Goal: Task Accomplishment & Management: Use online tool/utility

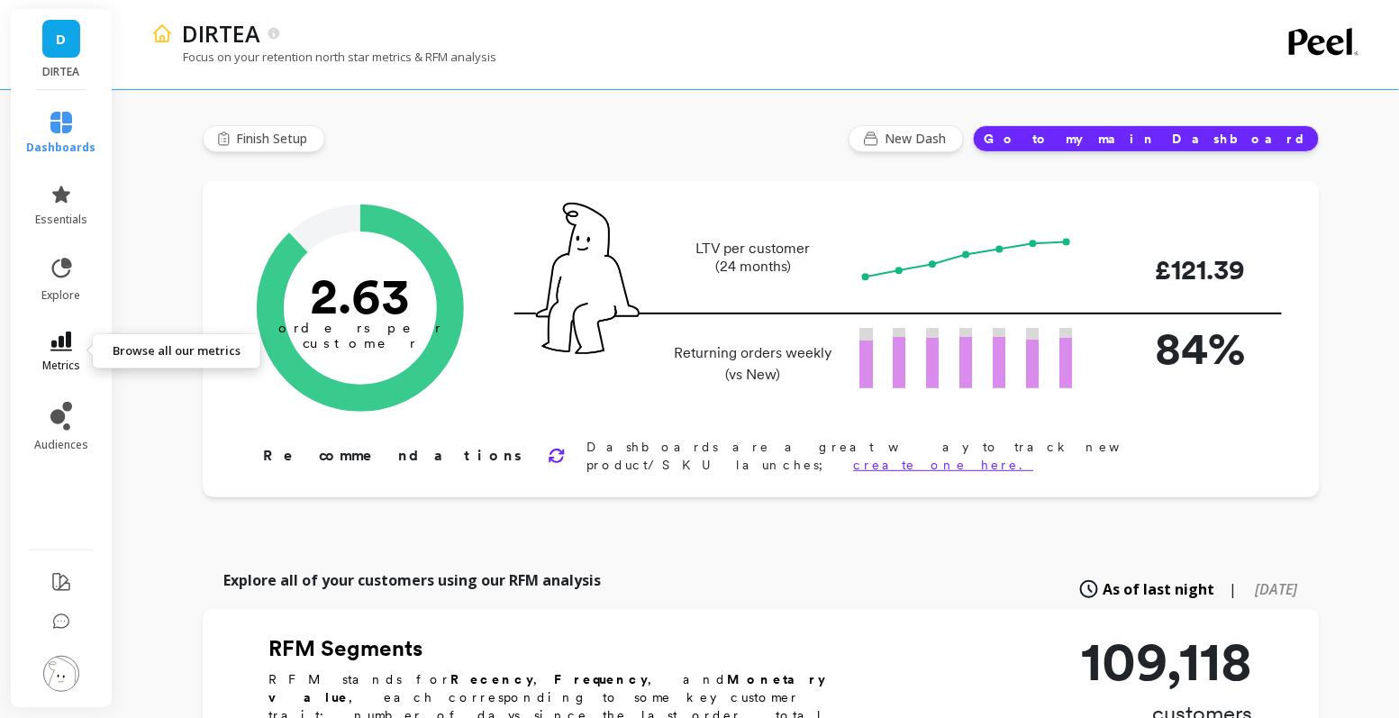
click at [61, 350] on icon at bounding box center [61, 341] width 22 height 20
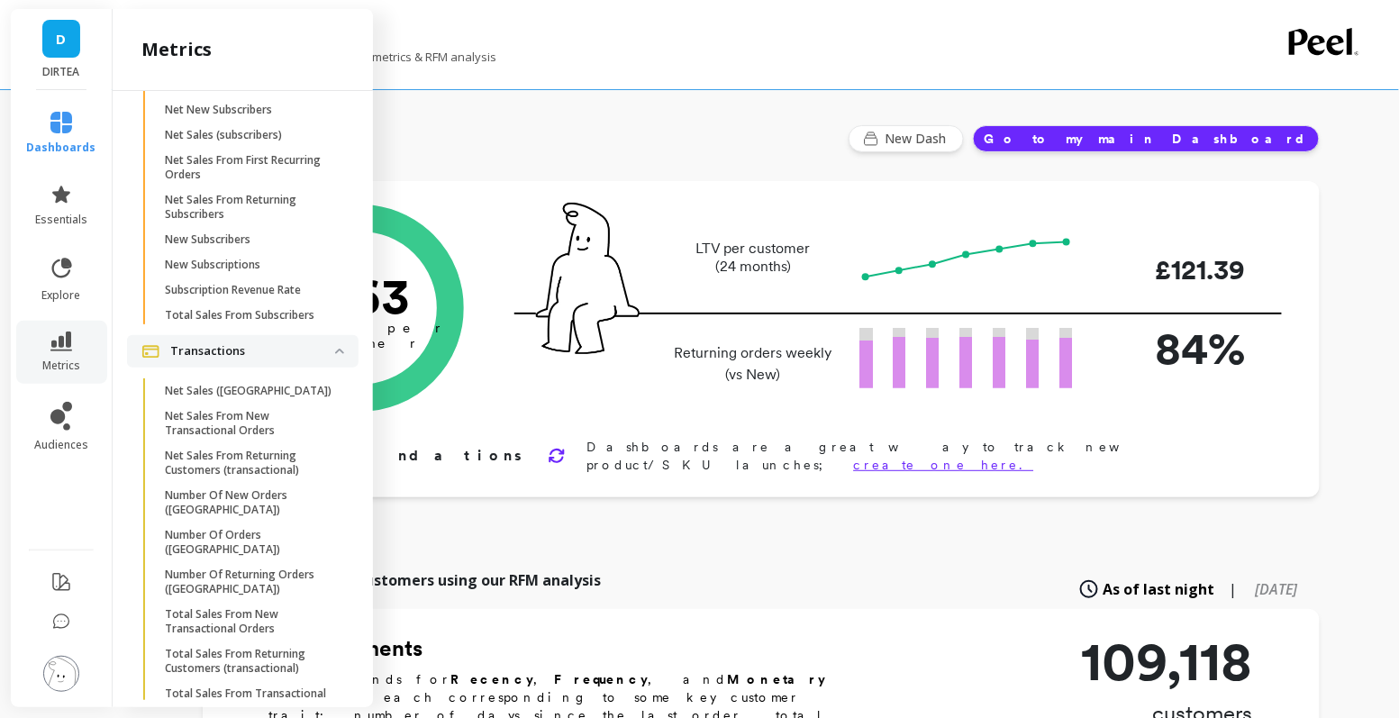
scroll to position [5, 0]
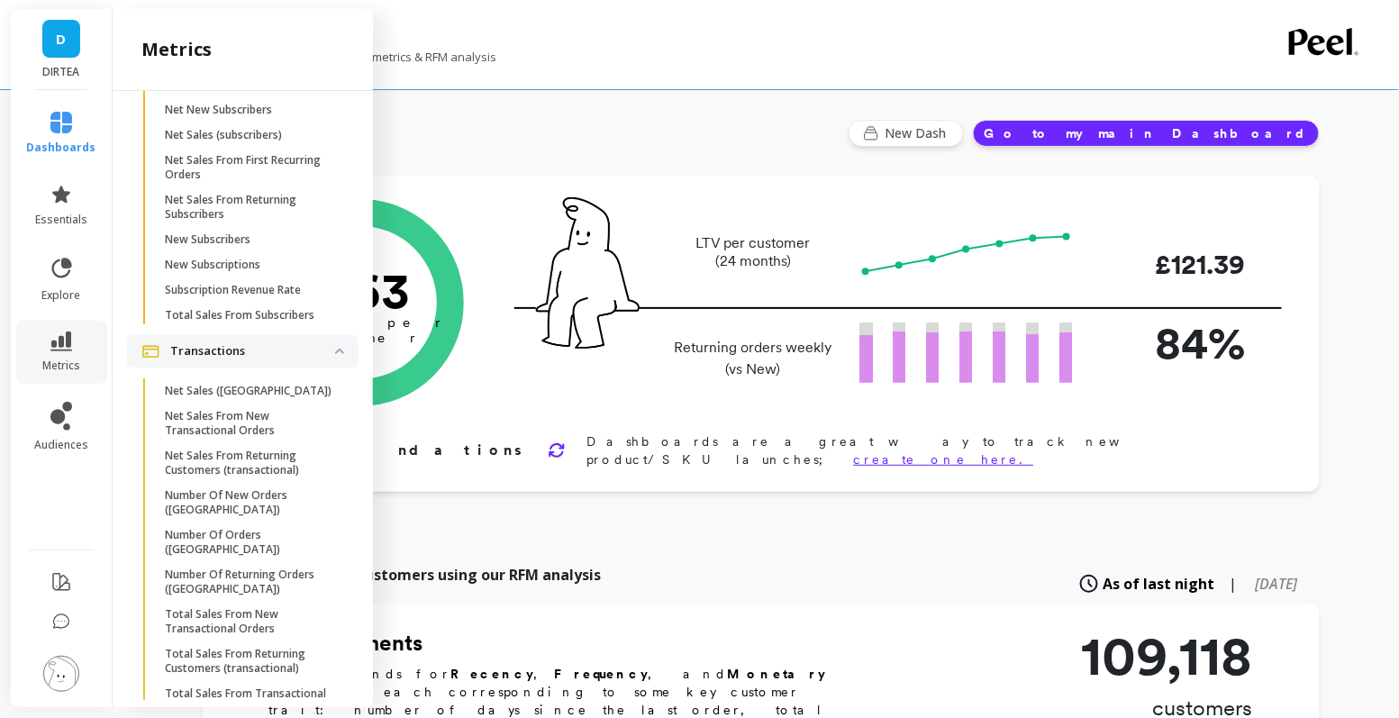
click at [69, 45] on link "D" at bounding box center [61, 39] width 38 height 38
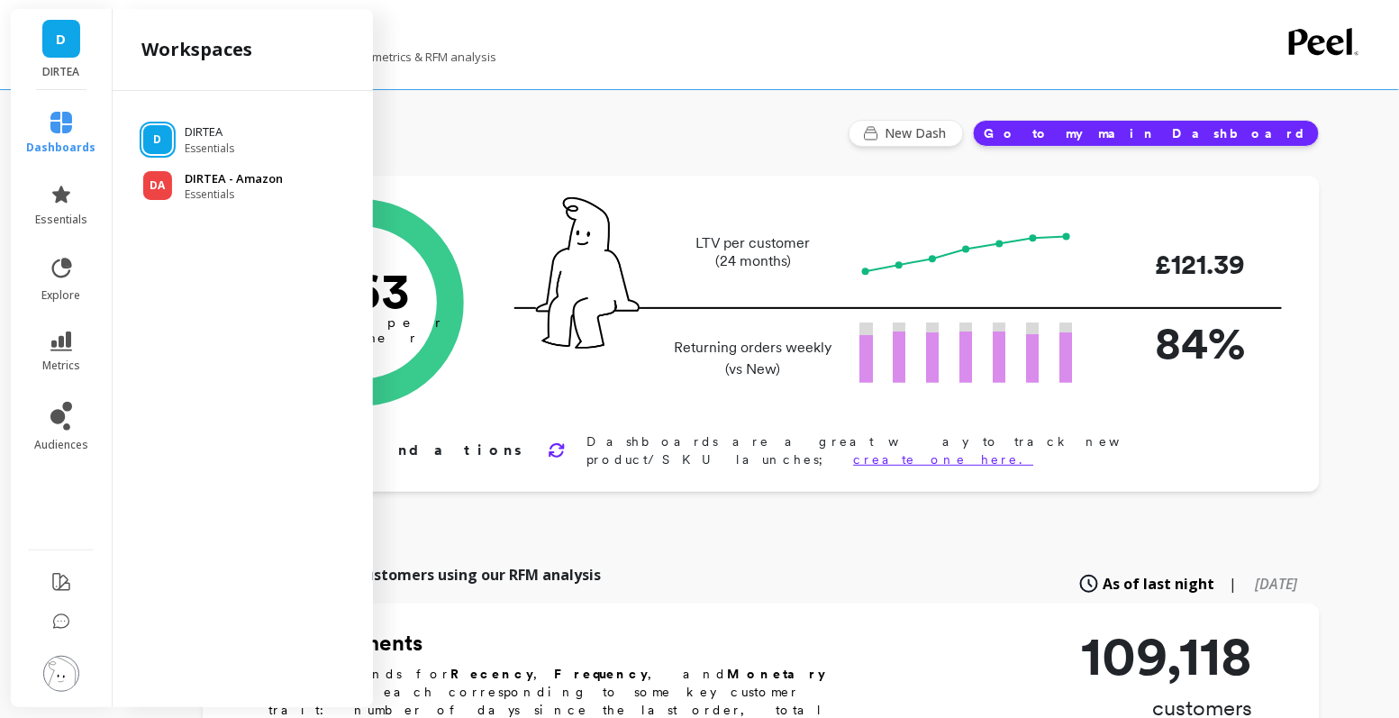
click at [191, 180] on p "DIRTEA - Amazon" at bounding box center [234, 179] width 98 height 18
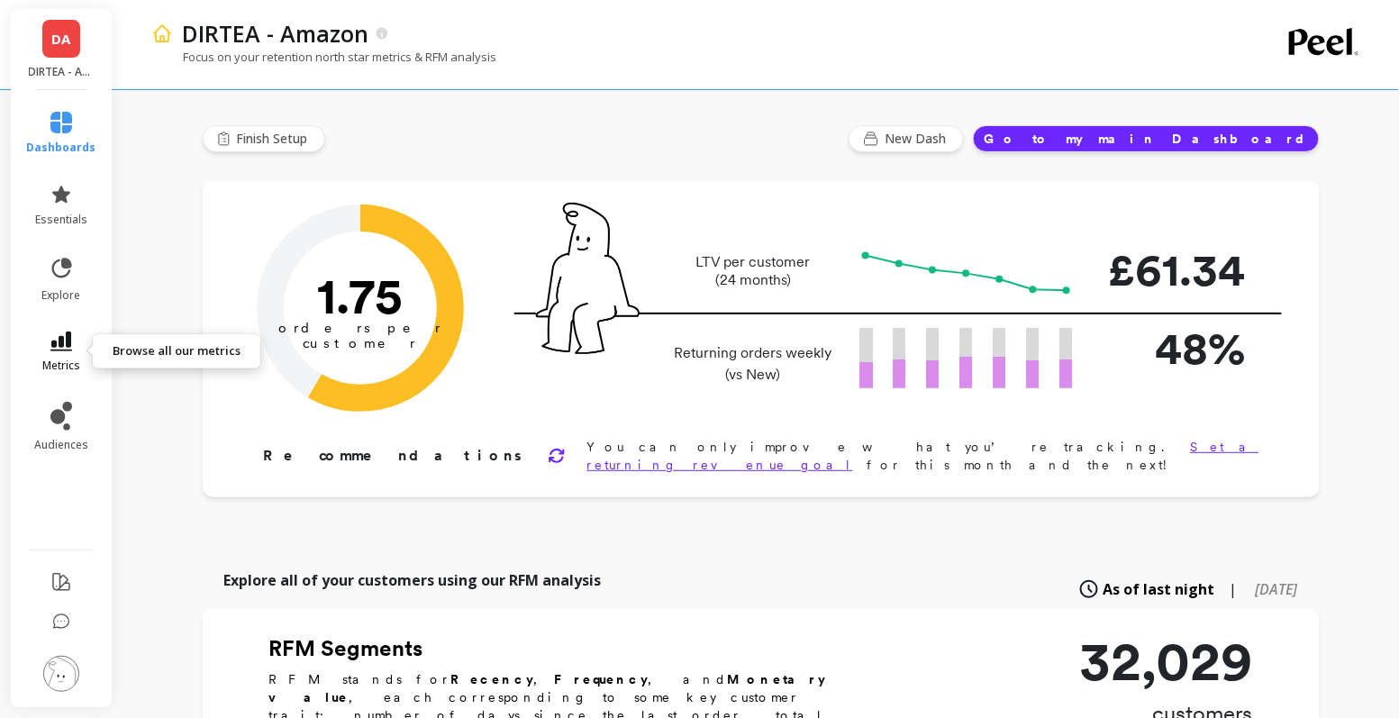
click at [62, 358] on span "metrics" at bounding box center [61, 365] width 38 height 14
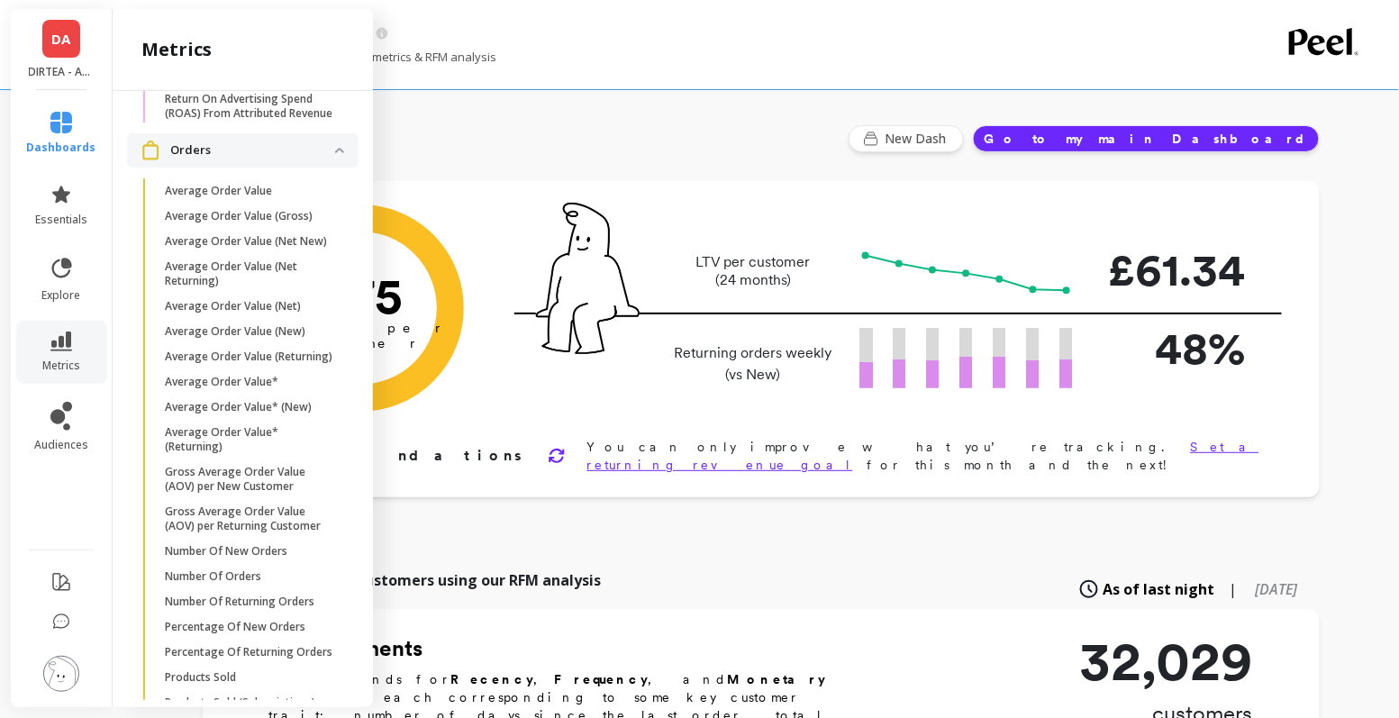
scroll to position [2117, 0]
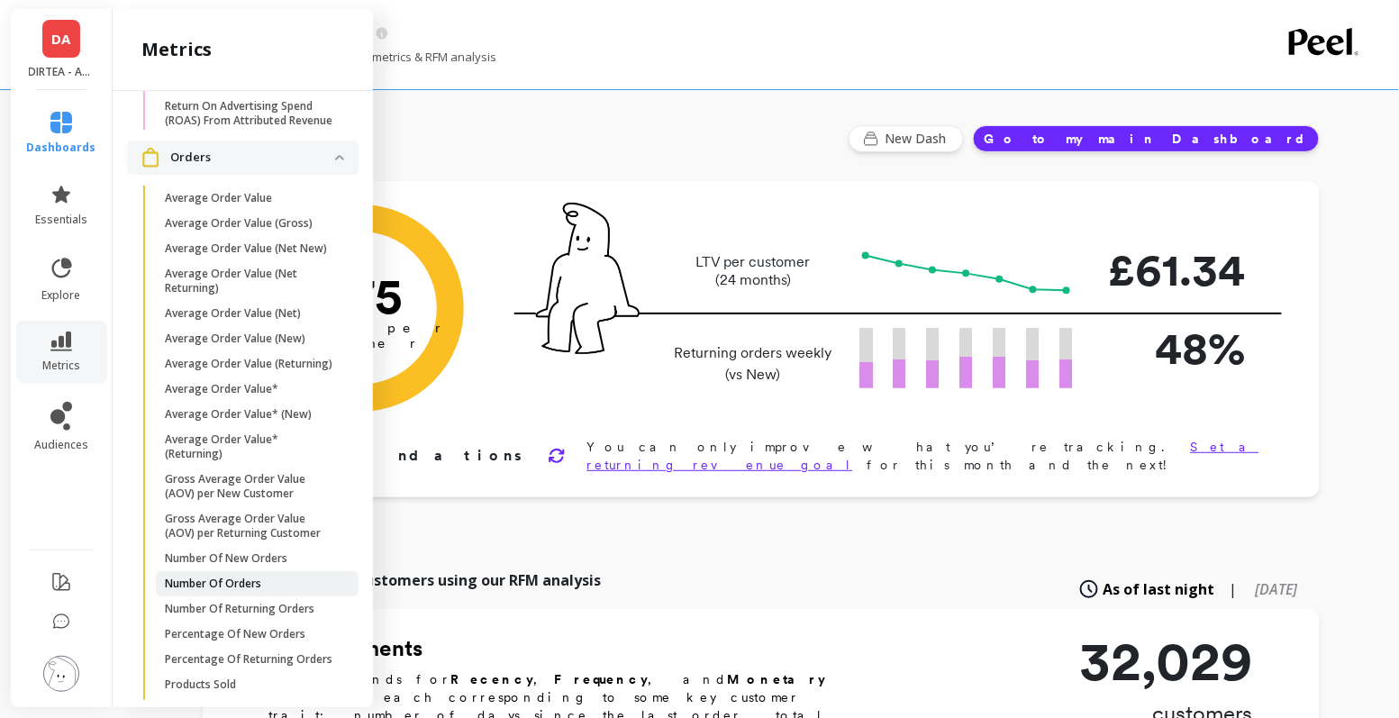
click at [239, 576] on p "Number Of Orders" at bounding box center [213, 583] width 96 height 14
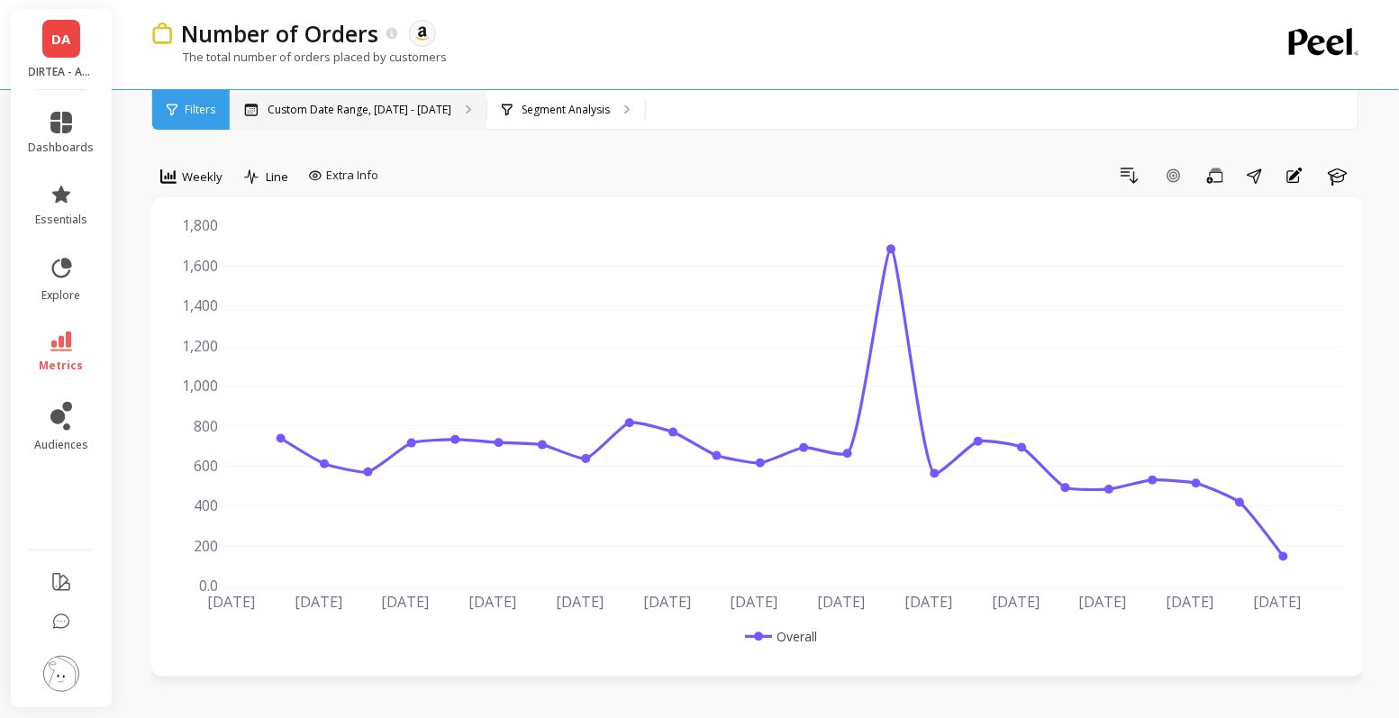
click at [362, 101] on div "Custom Date Range, Apr 1 - Sep 9" at bounding box center [358, 110] width 257 height 40
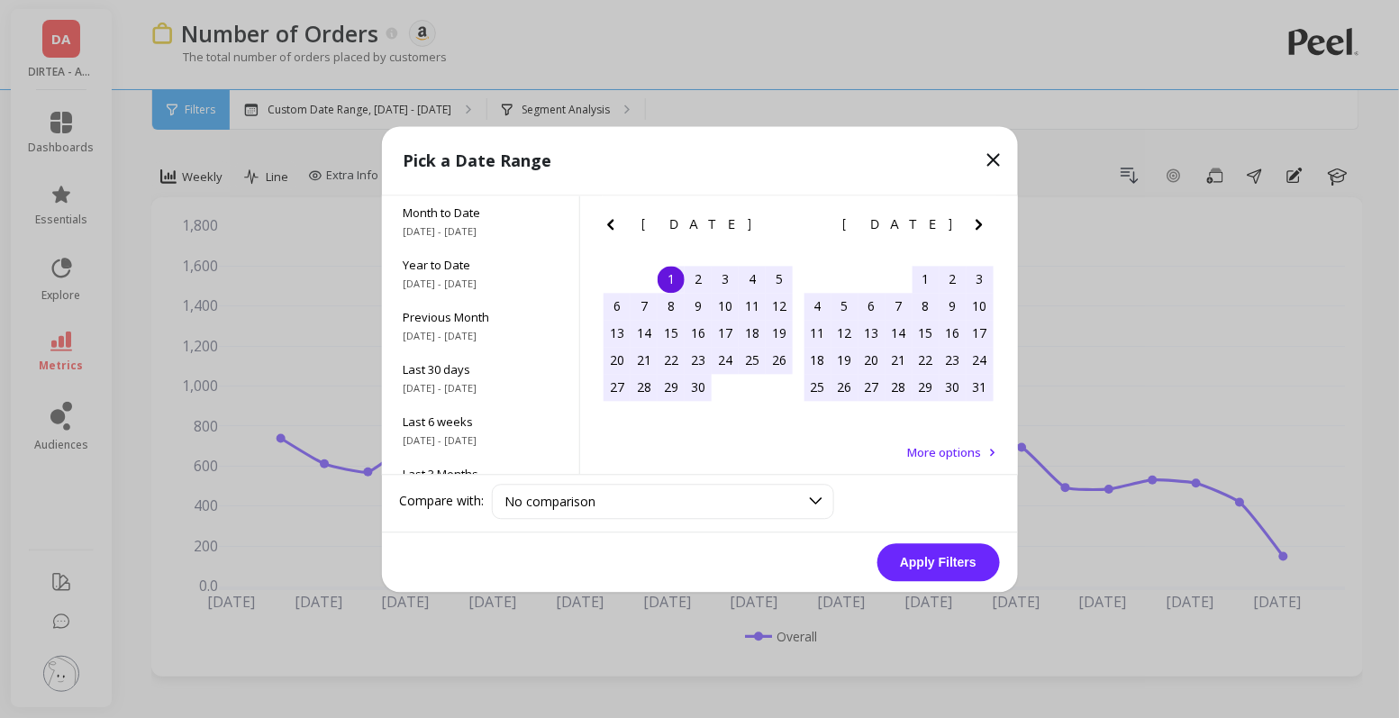
click at [609, 230] on icon "Previous Month" at bounding box center [611, 224] width 22 height 22
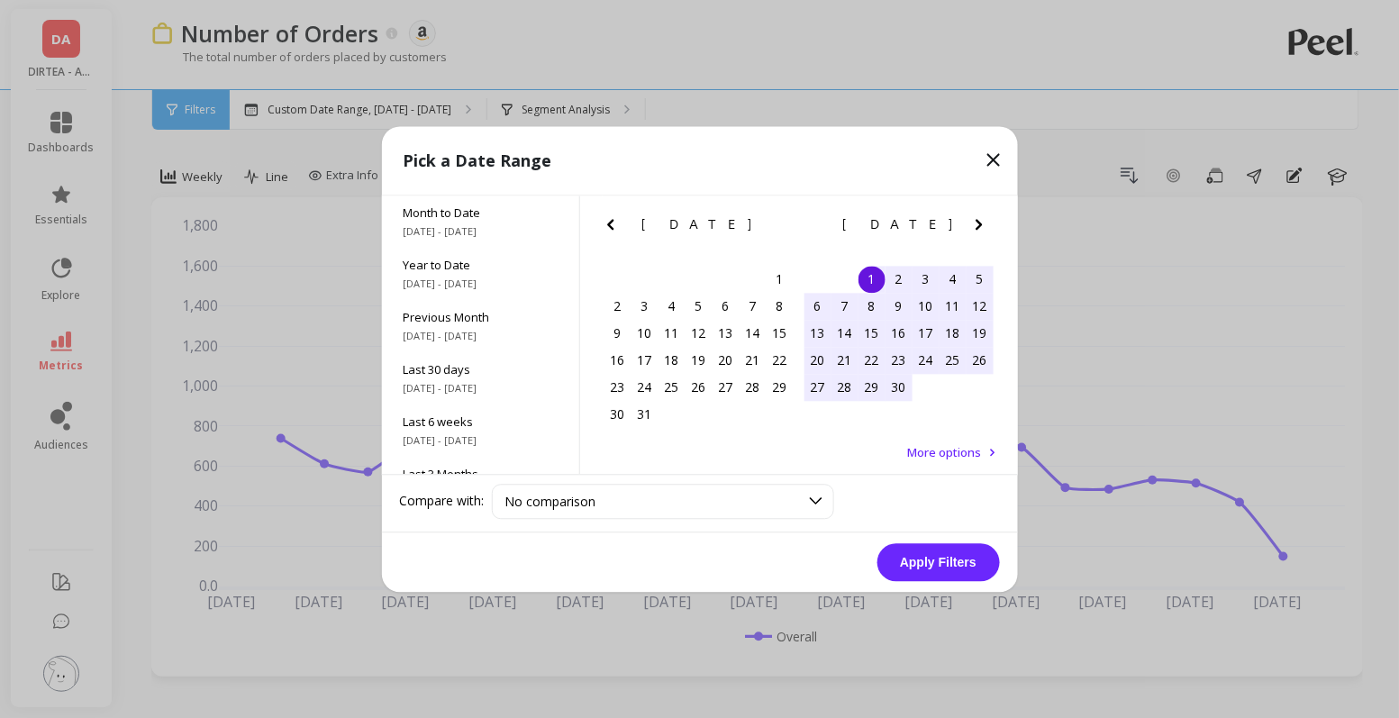
click at [609, 230] on icon "Previous Month" at bounding box center [611, 224] width 22 height 22
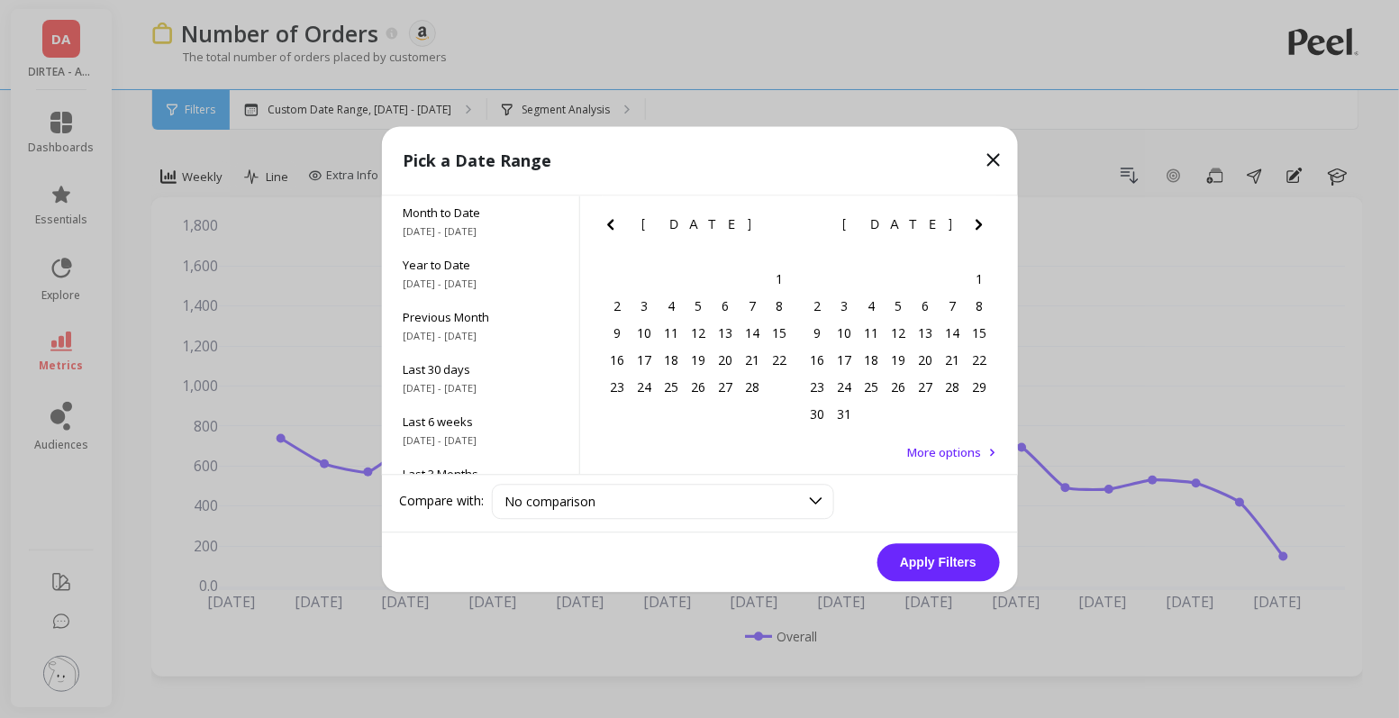
click at [609, 230] on icon "Previous Month" at bounding box center [611, 224] width 22 height 22
click at [672, 276] on div "1" at bounding box center [670, 279] width 27 height 27
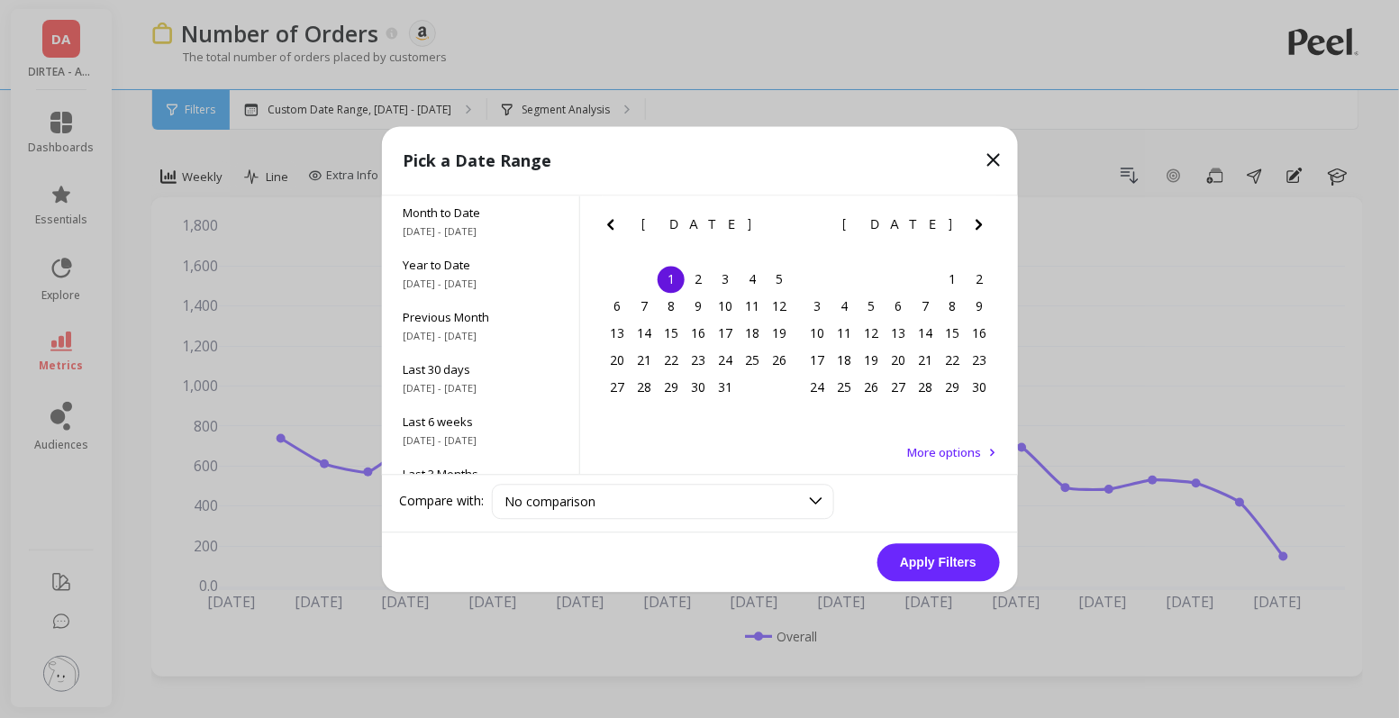
click at [988, 223] on icon "Next Month" at bounding box center [979, 224] width 22 height 22
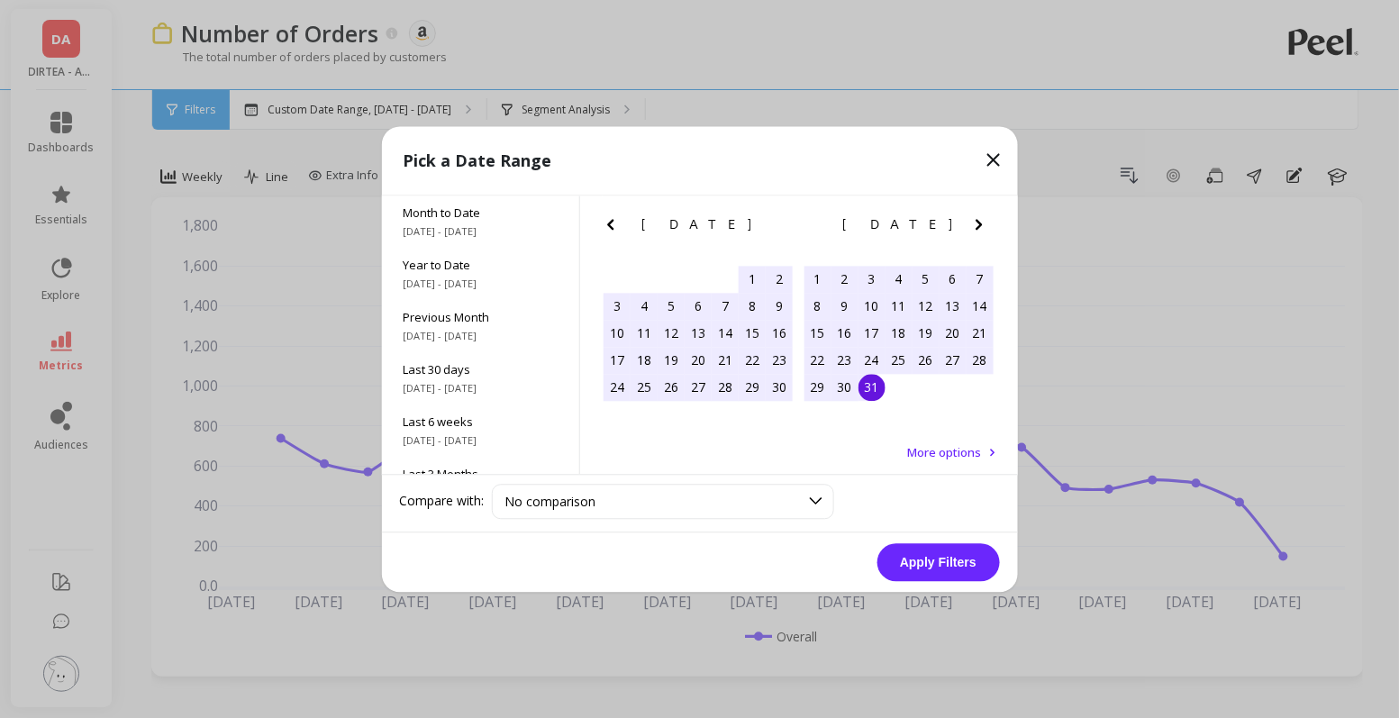
click at [876, 393] on div "31" at bounding box center [871, 387] width 27 height 27
click at [938, 560] on button "Apply Filters" at bounding box center [938, 562] width 122 height 38
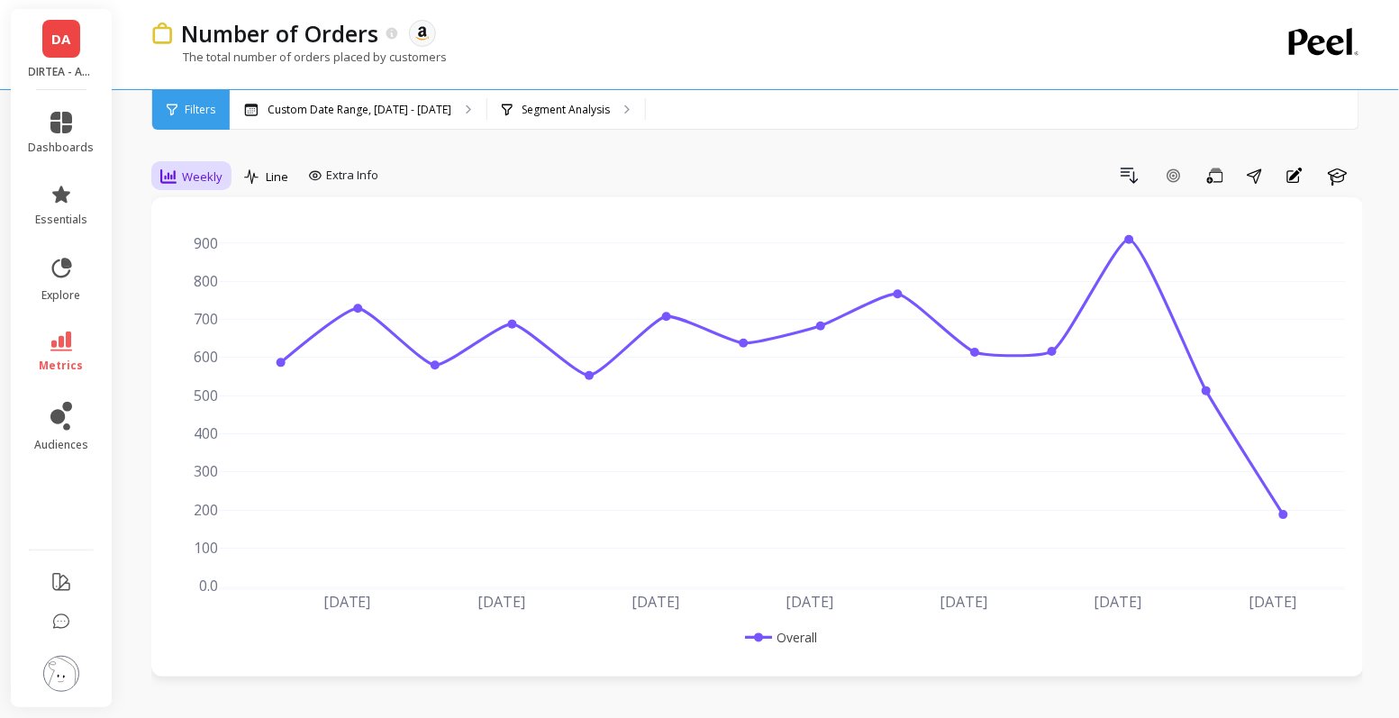
click at [188, 169] on span "Weekly" at bounding box center [202, 176] width 41 height 17
click at [205, 315] on div "Monthly" at bounding box center [218, 320] width 103 height 17
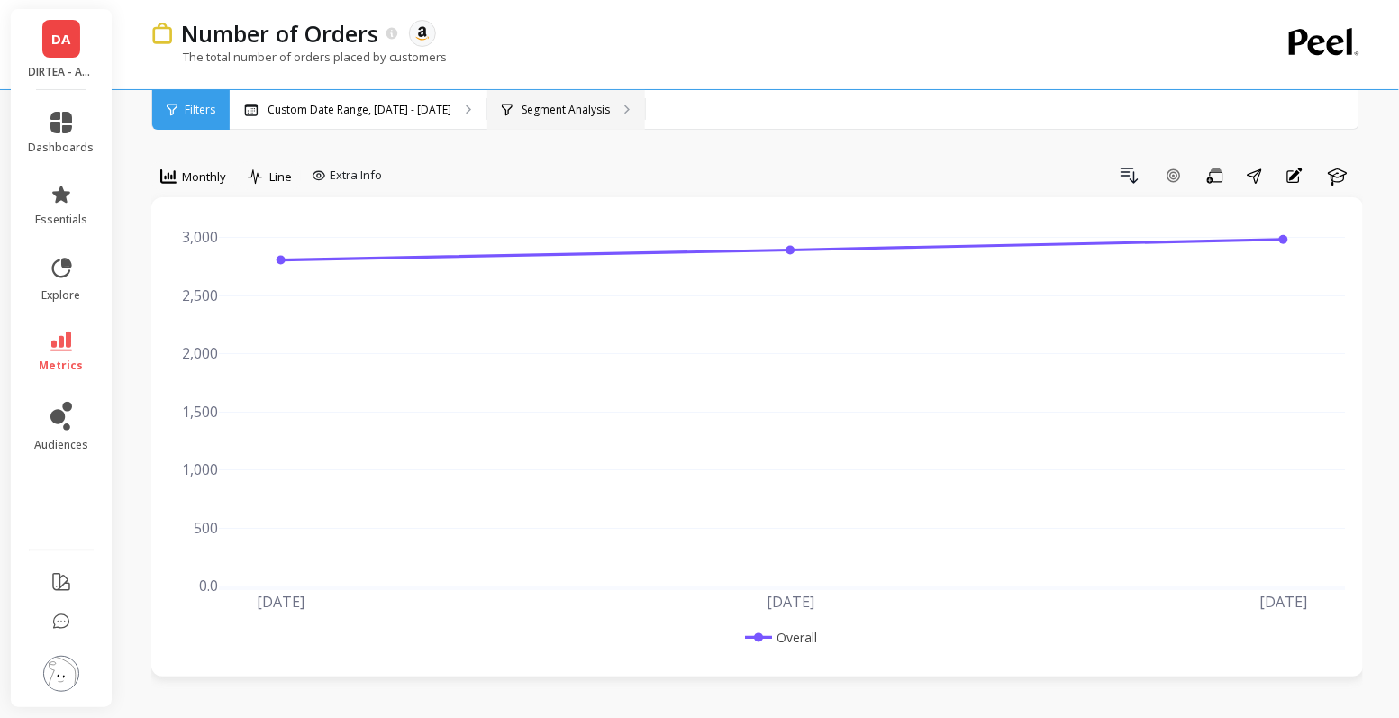
click at [548, 112] on p "Segment Analysis" at bounding box center [565, 110] width 88 height 14
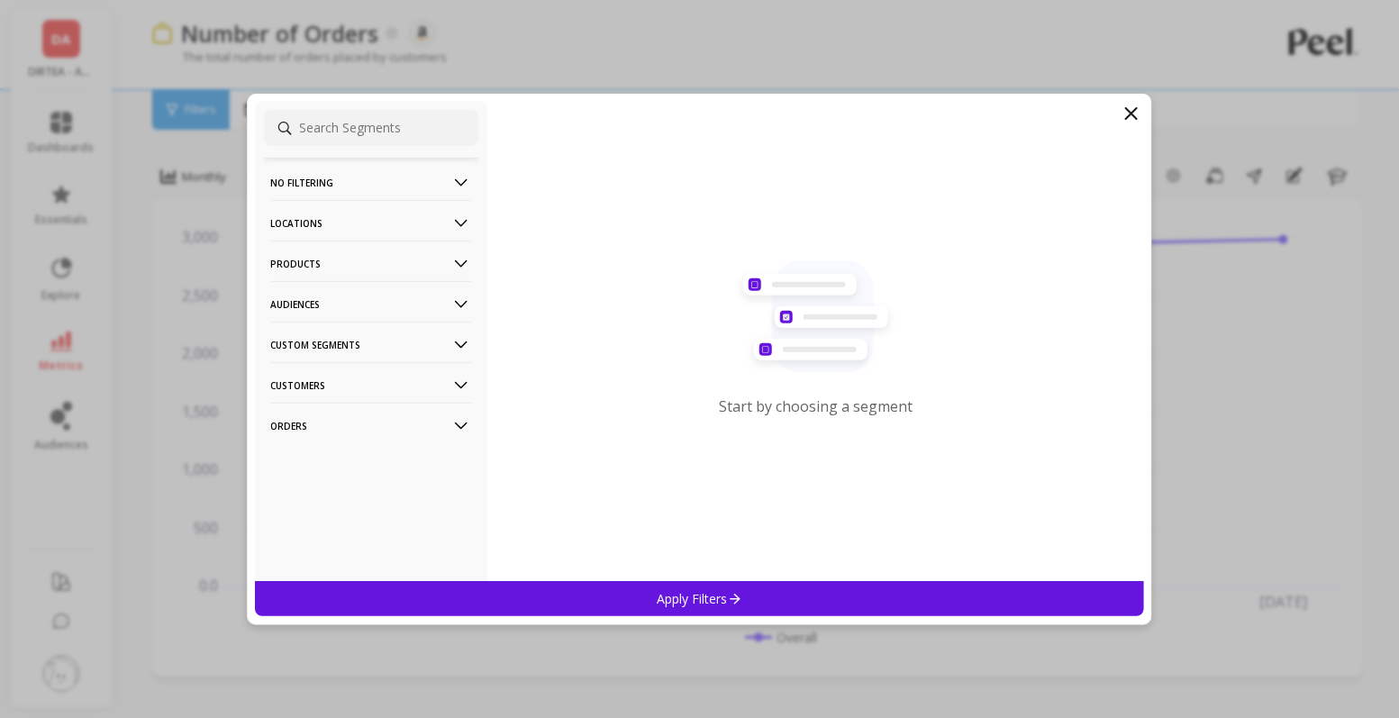
click at [394, 257] on p "Products" at bounding box center [371, 263] width 200 height 46
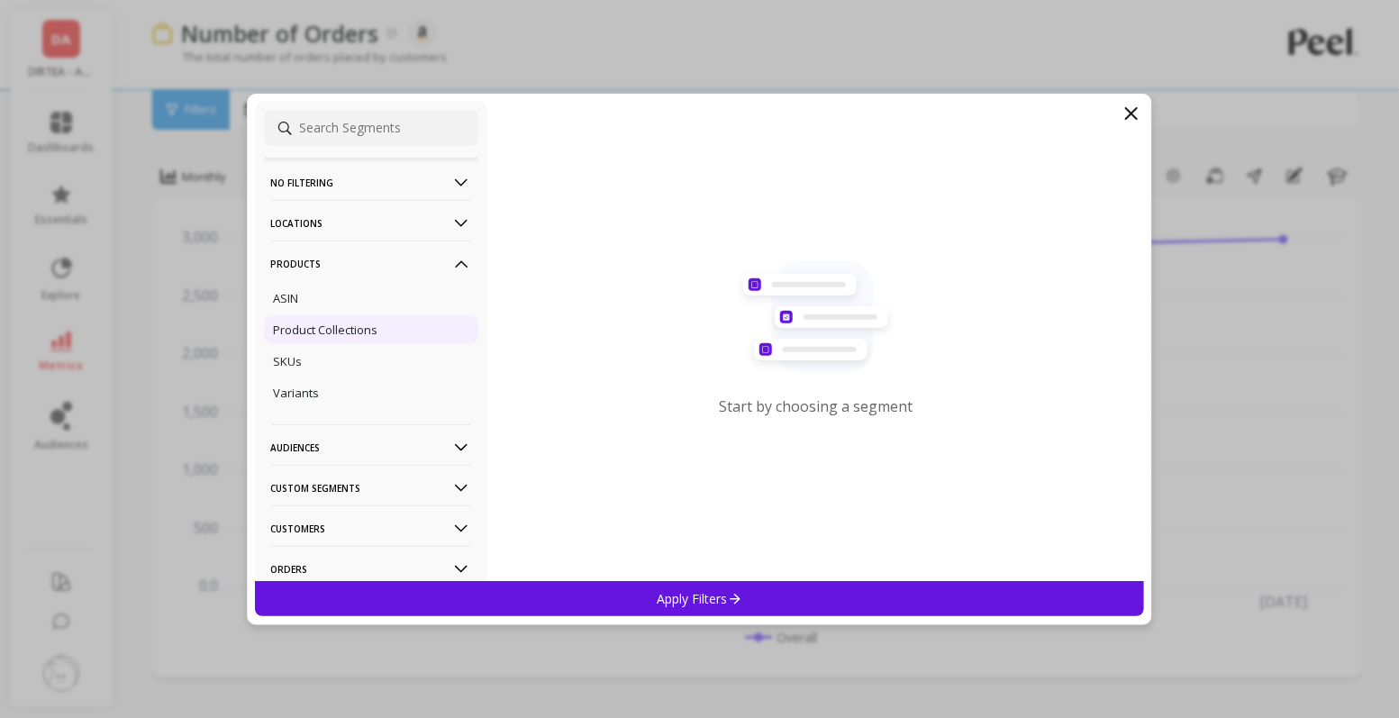
click at [341, 333] on p "Product Collections" at bounding box center [326, 330] width 104 height 16
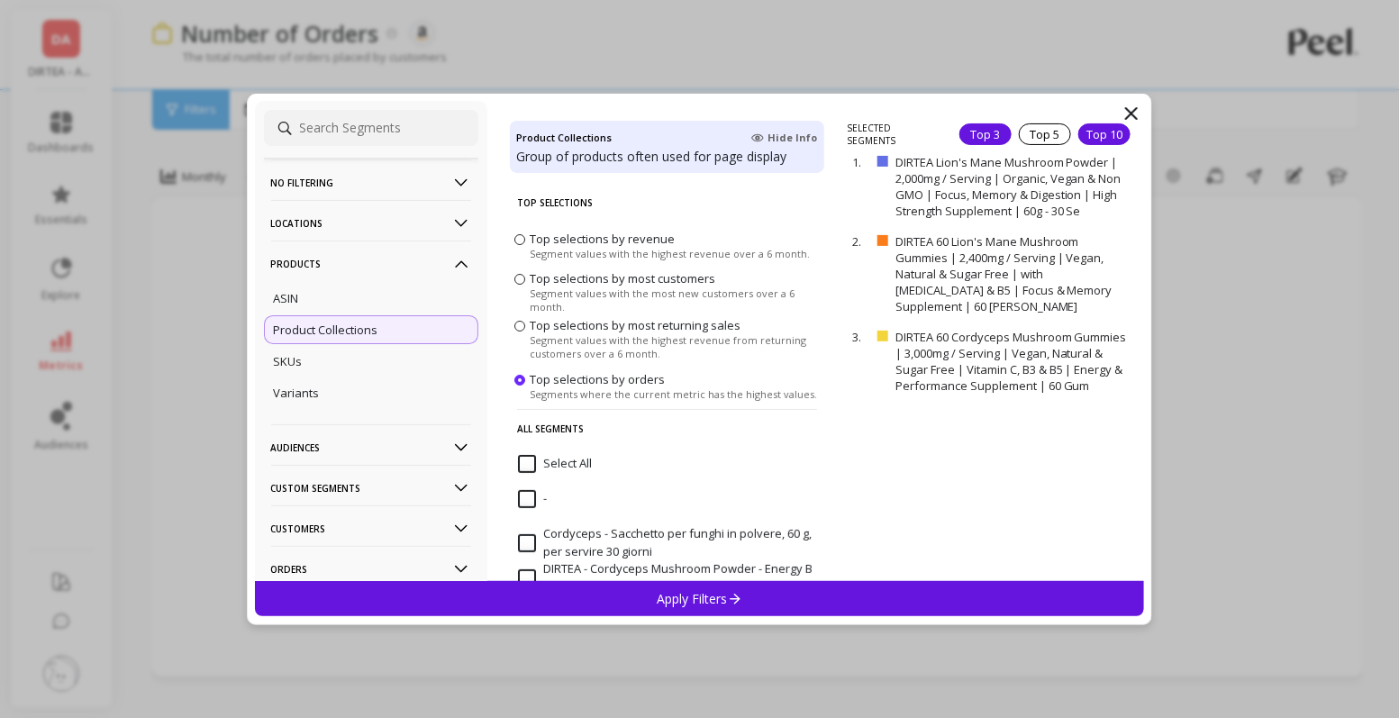
click at [1093, 136] on div "Top 10" at bounding box center [1104, 134] width 52 height 22
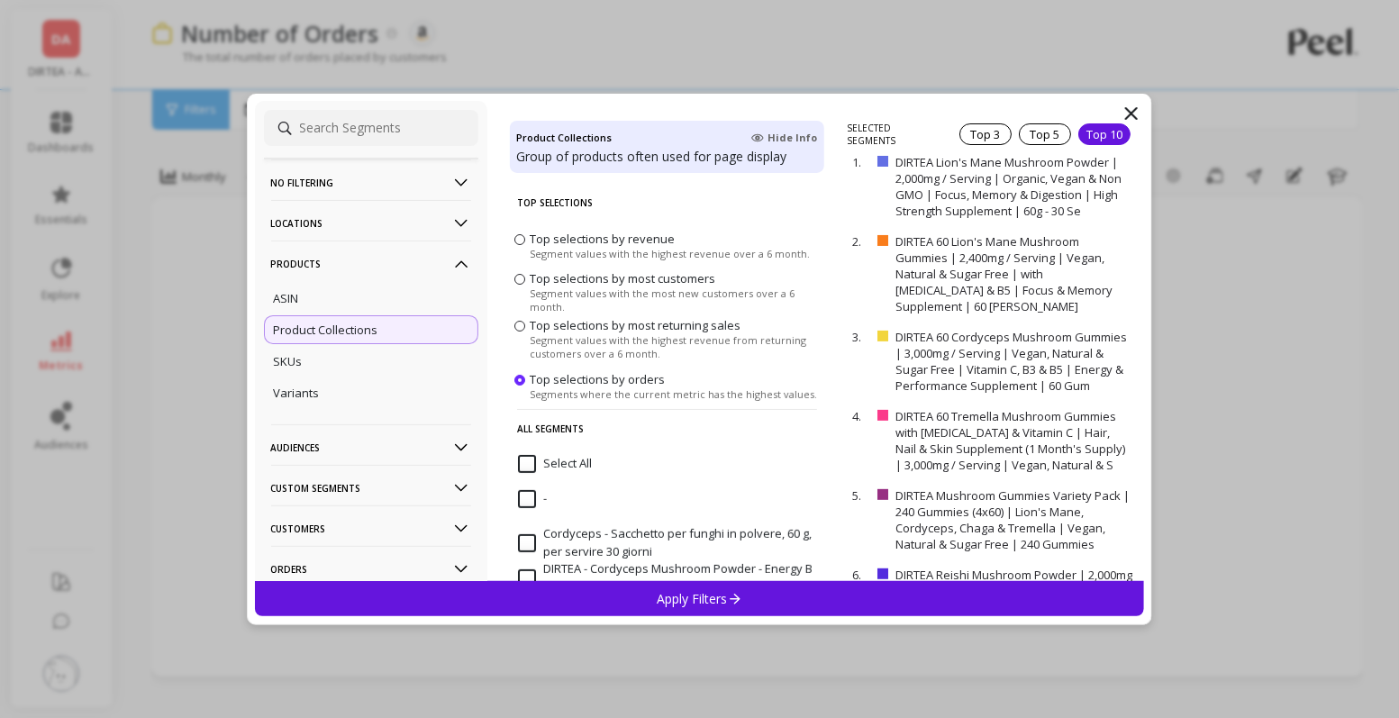
click at [801, 607] on div "Apply Filters" at bounding box center [700, 598] width 890 height 35
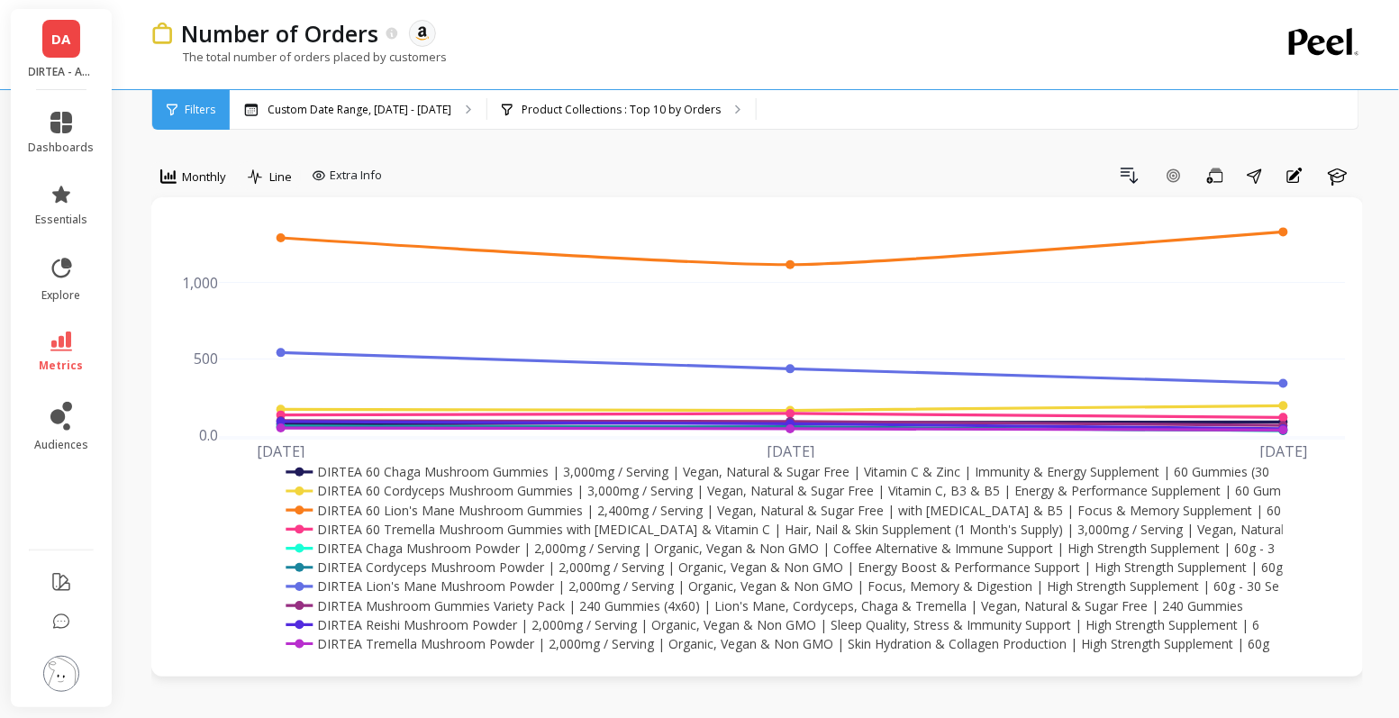
click at [506, 647] on rect at bounding box center [773, 643] width 983 height 19
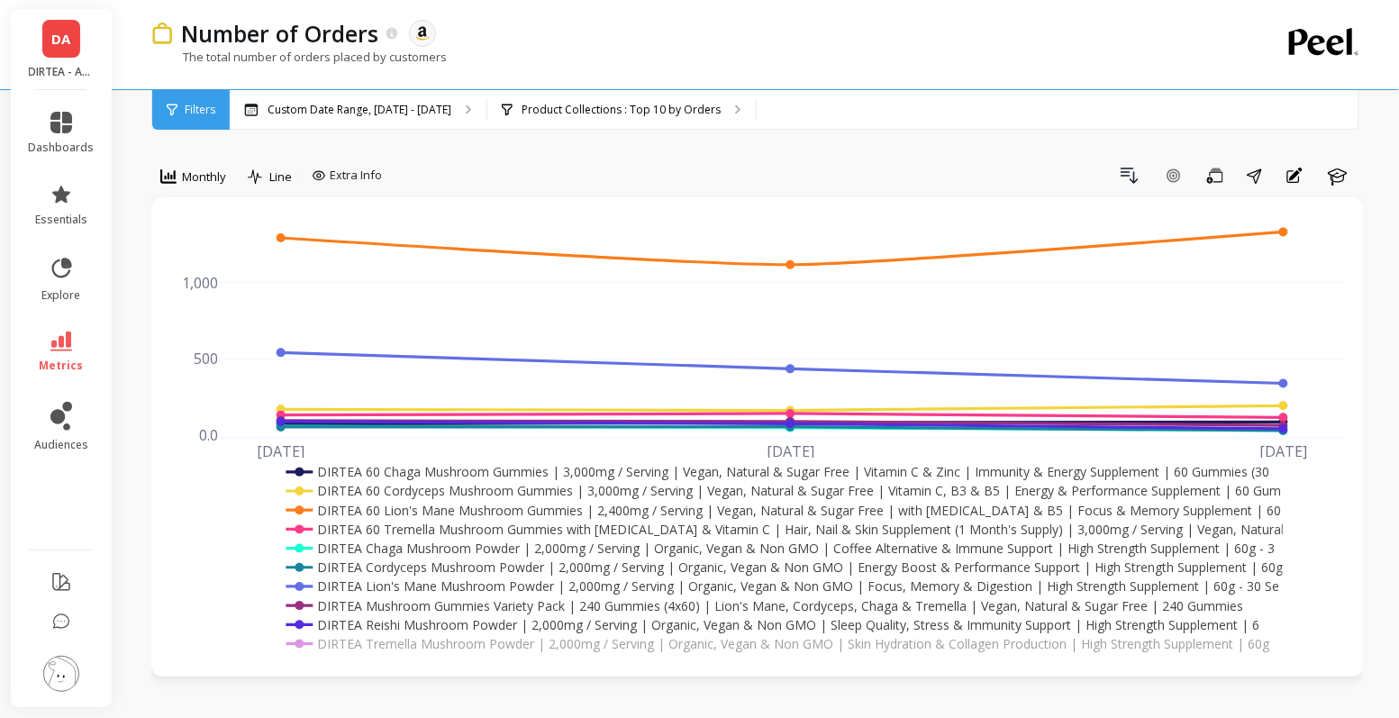
click at [478, 623] on rect at bounding box center [769, 624] width 974 height 19
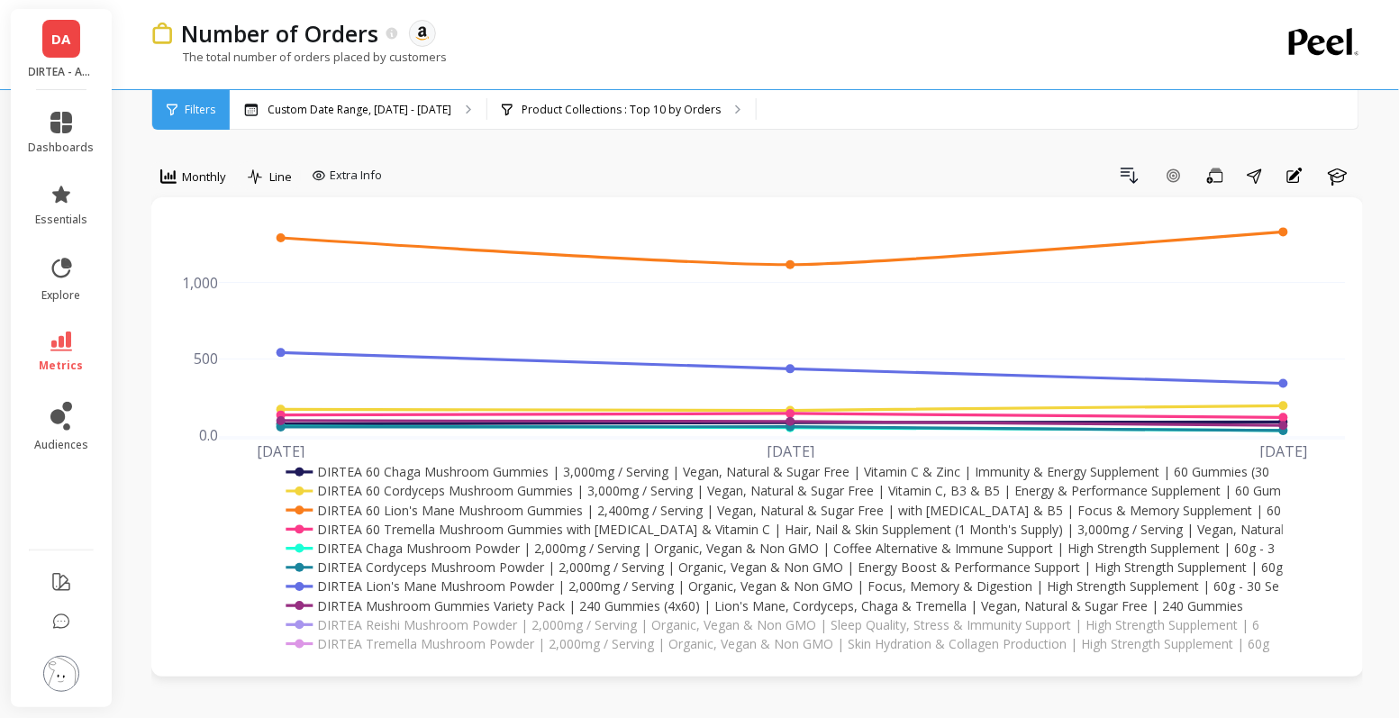
click at [478, 568] on rect at bounding box center [778, 567] width 993 height 19
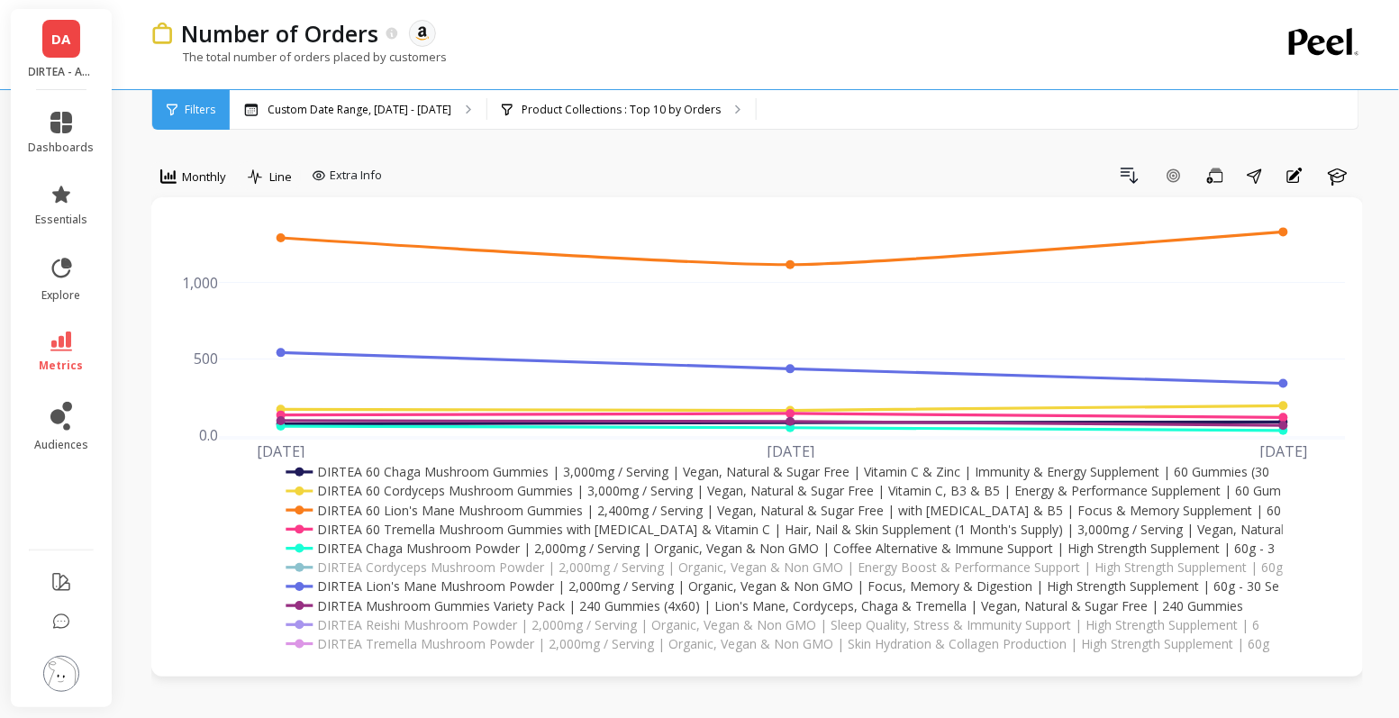
click at [471, 550] on rect at bounding box center [775, 548] width 987 height 19
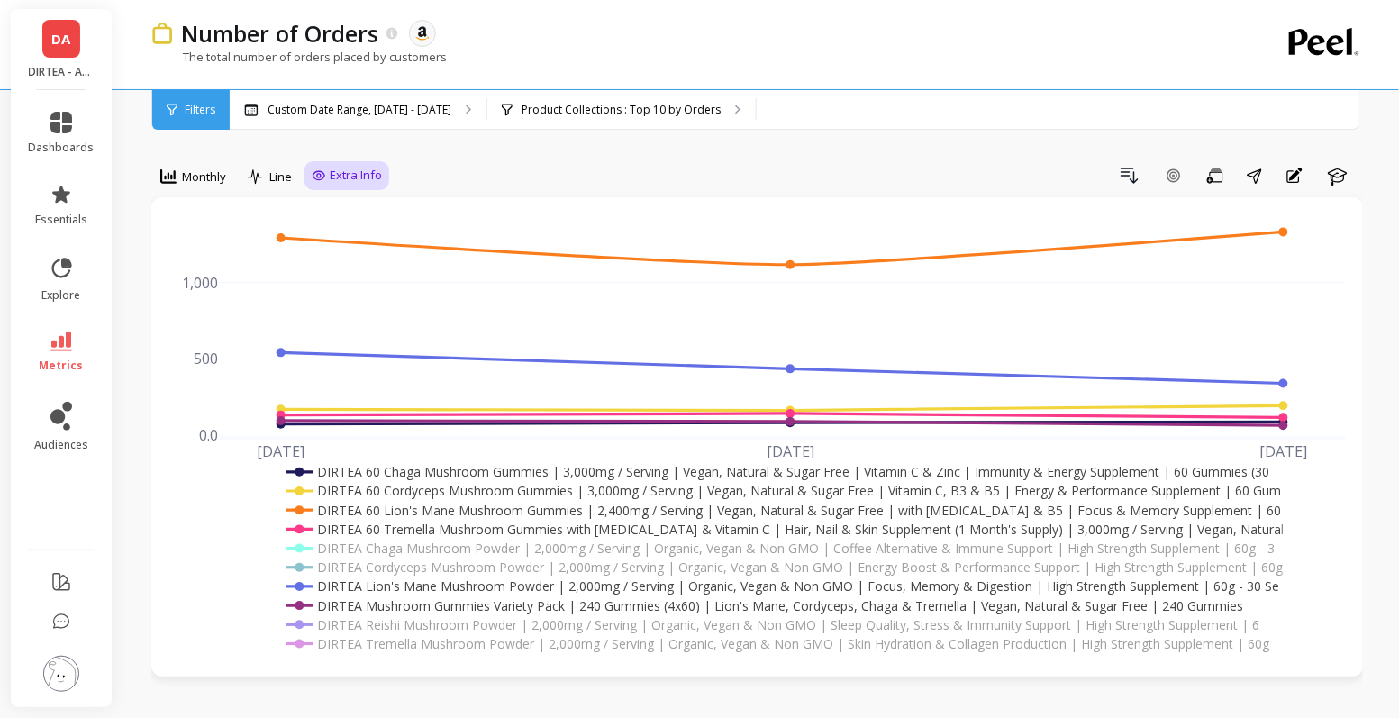
click at [309, 177] on div "Extra Info" at bounding box center [346, 175] width 85 height 29
click at [331, 188] on div "Extra Info" at bounding box center [346, 175] width 85 height 29
click at [336, 177] on span "Extra Info" at bounding box center [356, 176] width 52 height 18
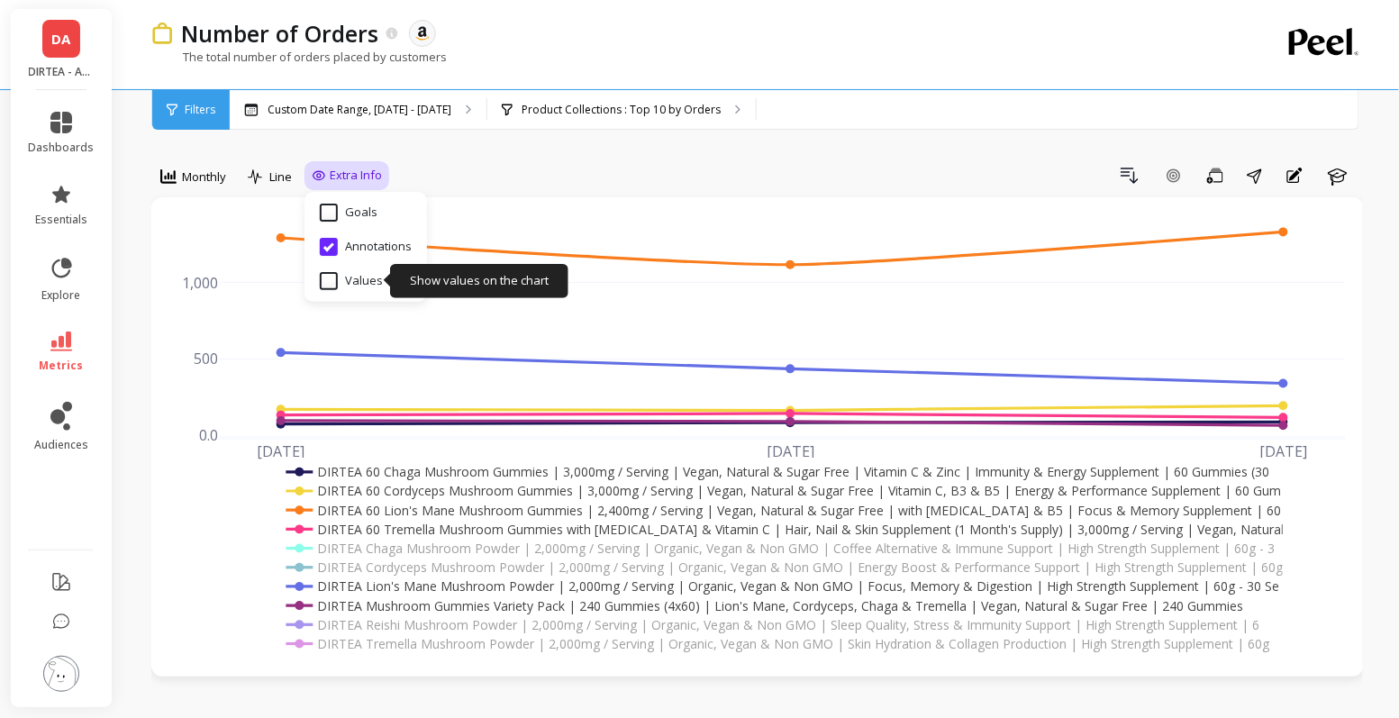
click at [331, 280] on input "Values" at bounding box center [351, 281] width 63 height 18
checkbox input "true"
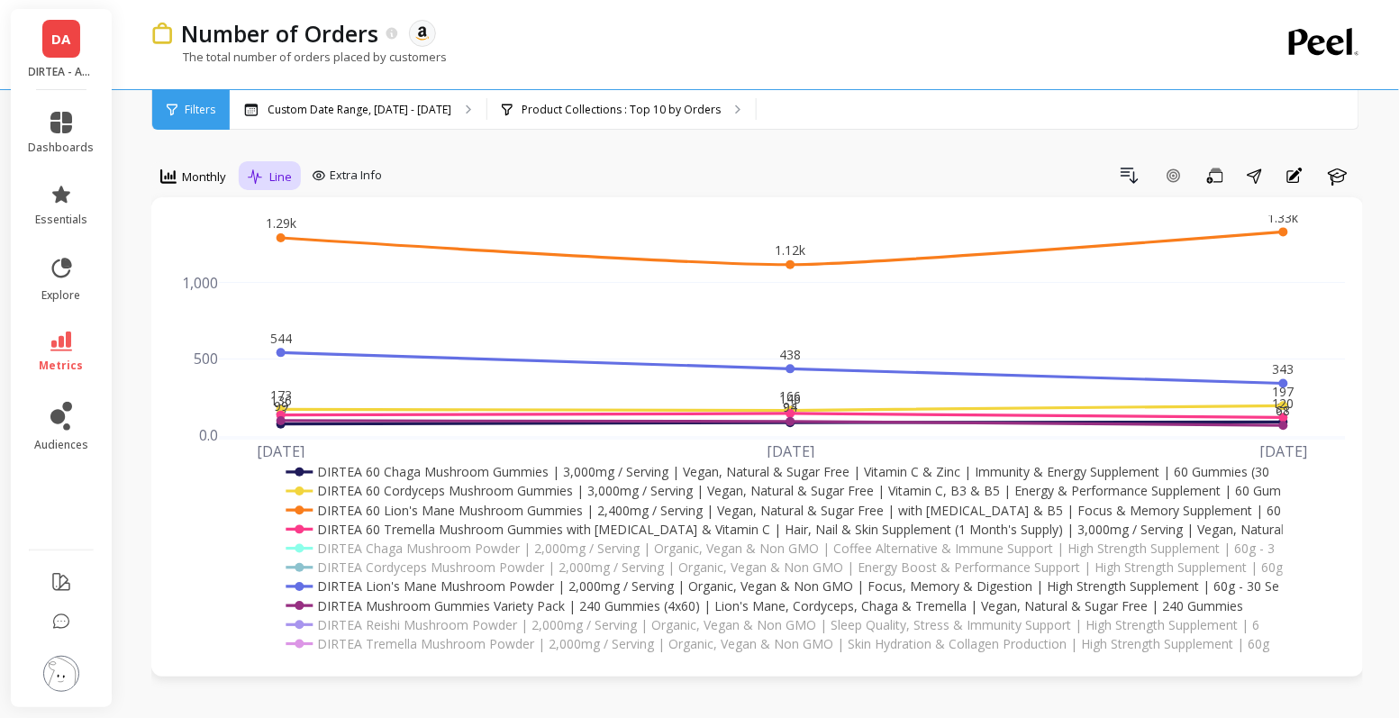
click at [262, 168] on div at bounding box center [256, 177] width 16 height 19
click at [296, 281] on div "Stacked Bar" at bounding box center [305, 285] width 103 height 17
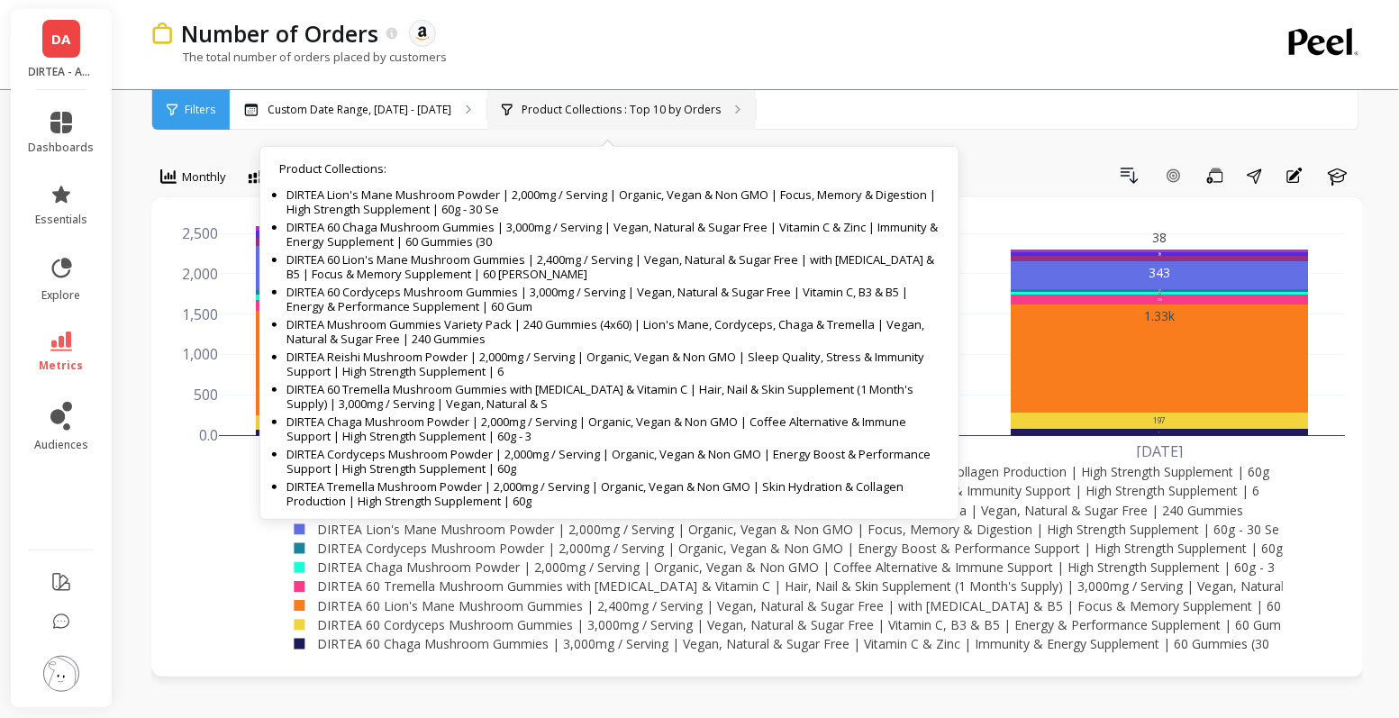
click at [544, 119] on div "Product Collections : Top 10 by Orders Product Collections : DIRTEA Lion's Mane…" at bounding box center [621, 110] width 268 height 40
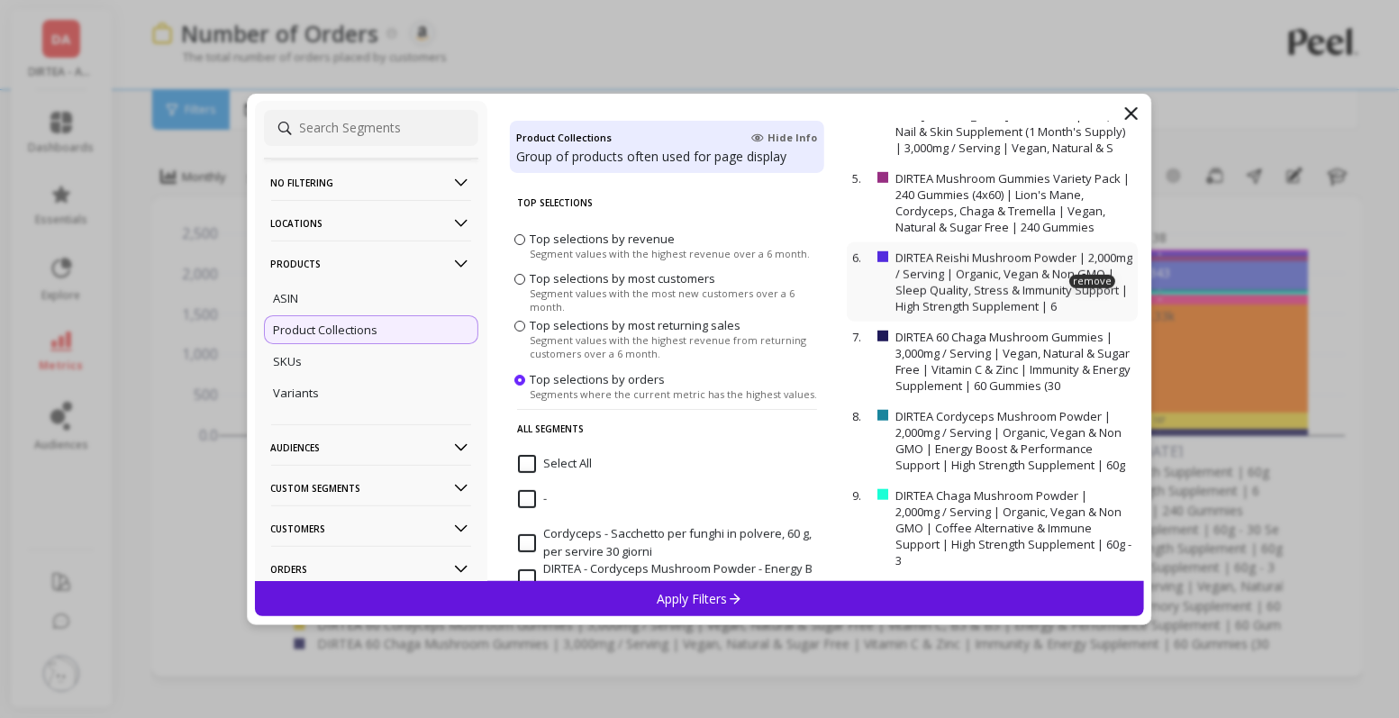
scroll to position [403, 0]
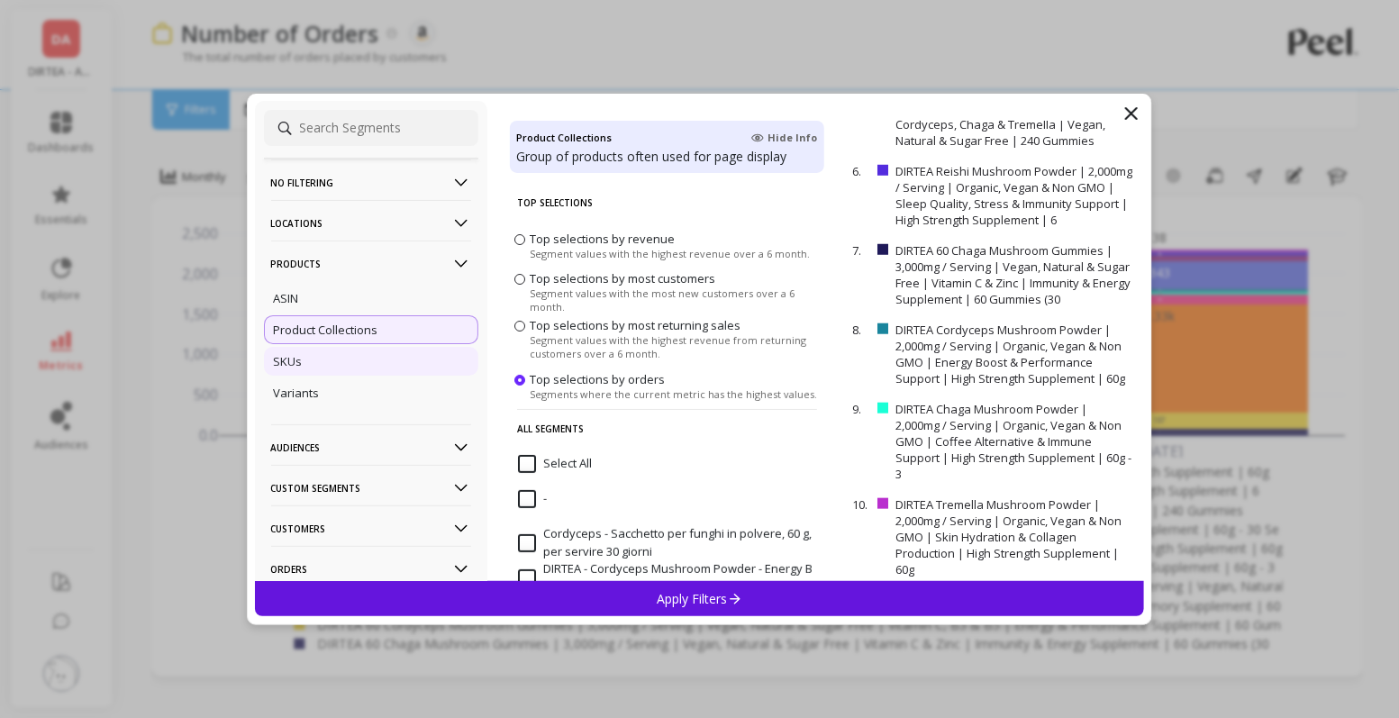
click at [340, 365] on div "SKUs" at bounding box center [371, 361] width 214 height 29
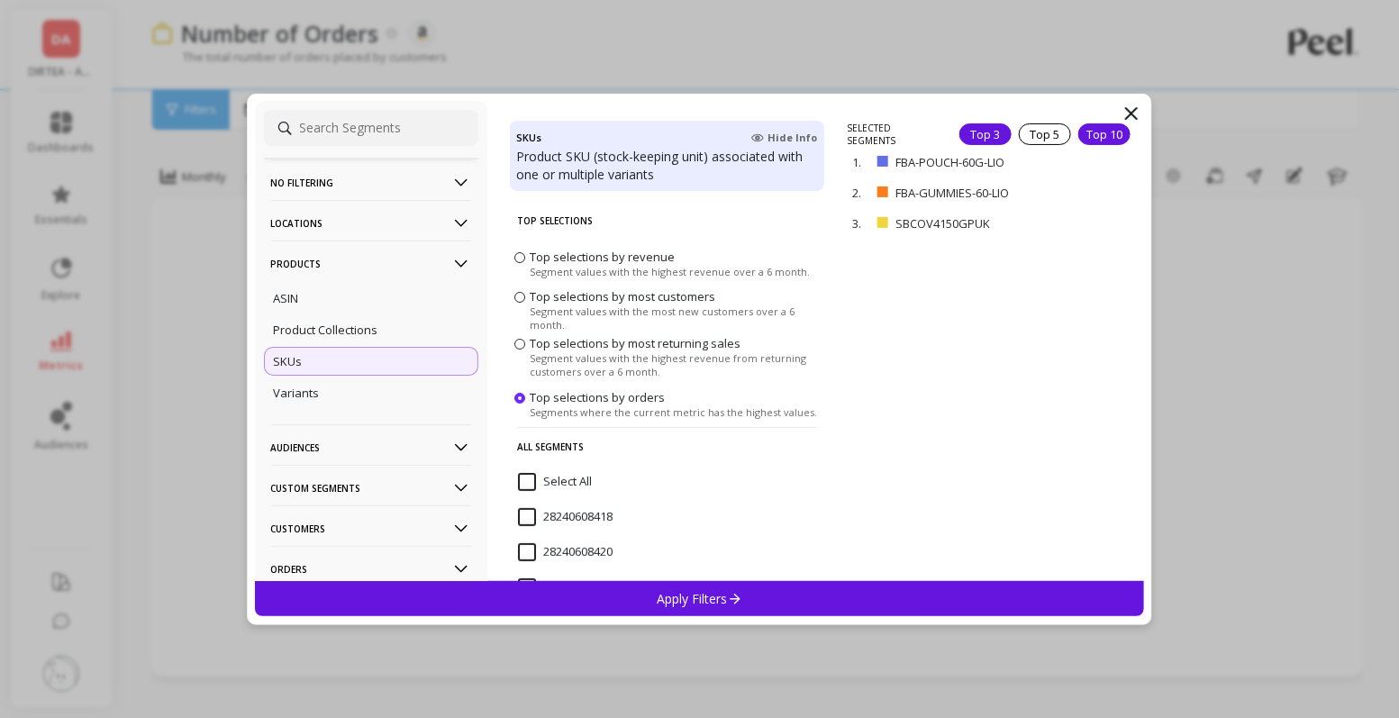
click at [1101, 127] on div "Top 10" at bounding box center [1104, 134] width 52 height 22
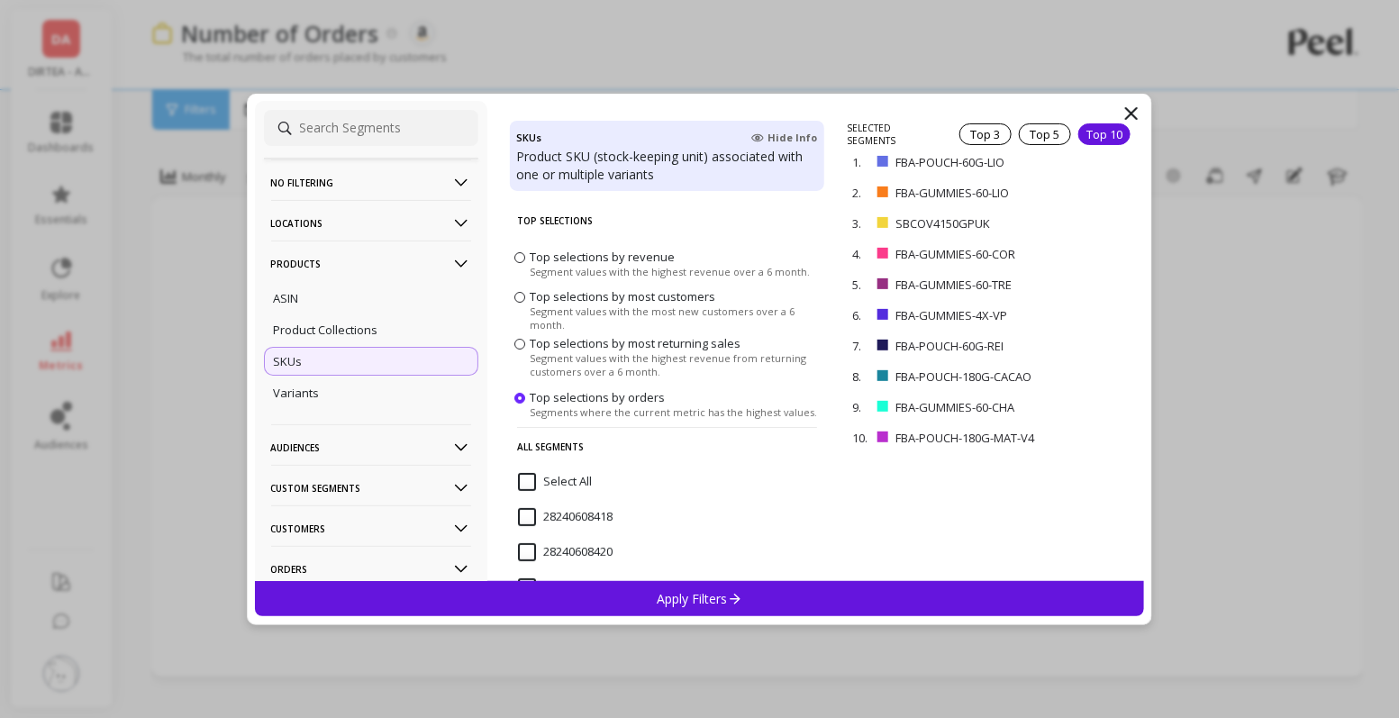
click at [770, 597] on div "Apply Filters" at bounding box center [700, 598] width 890 height 35
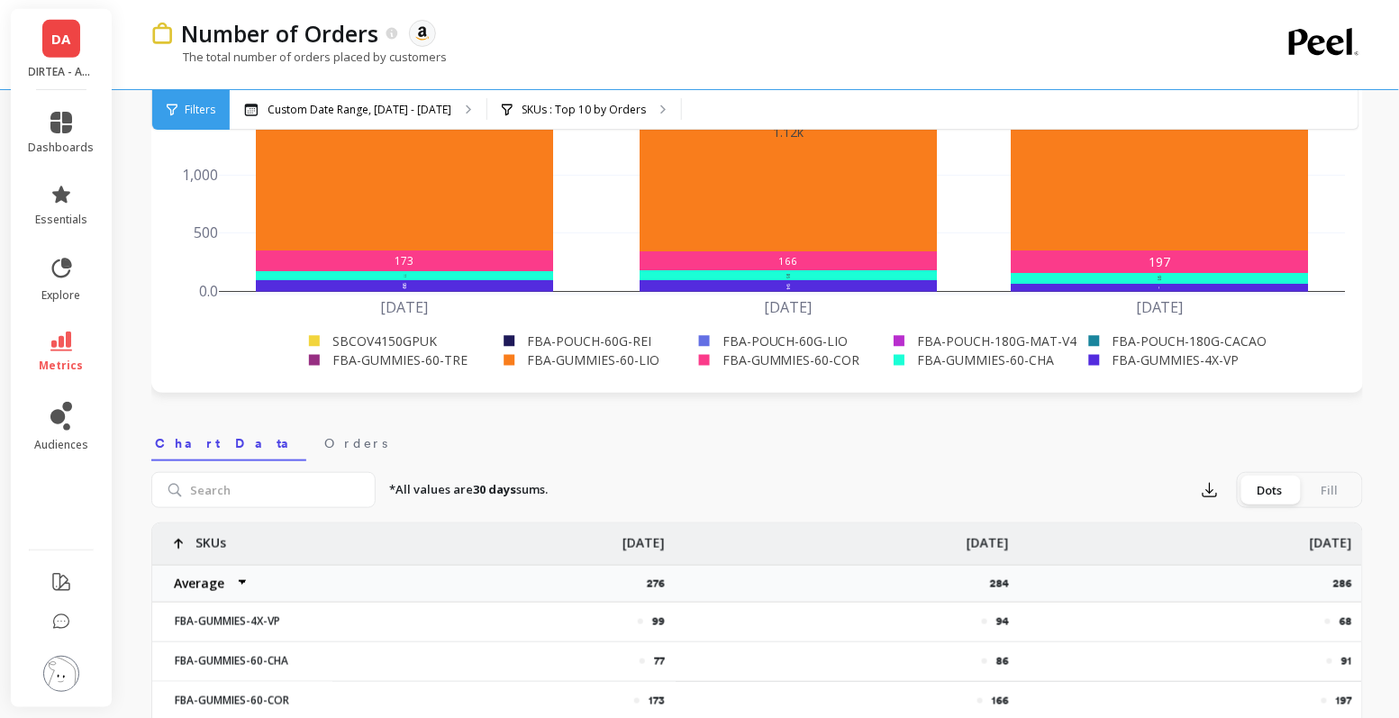
scroll to position [375, 0]
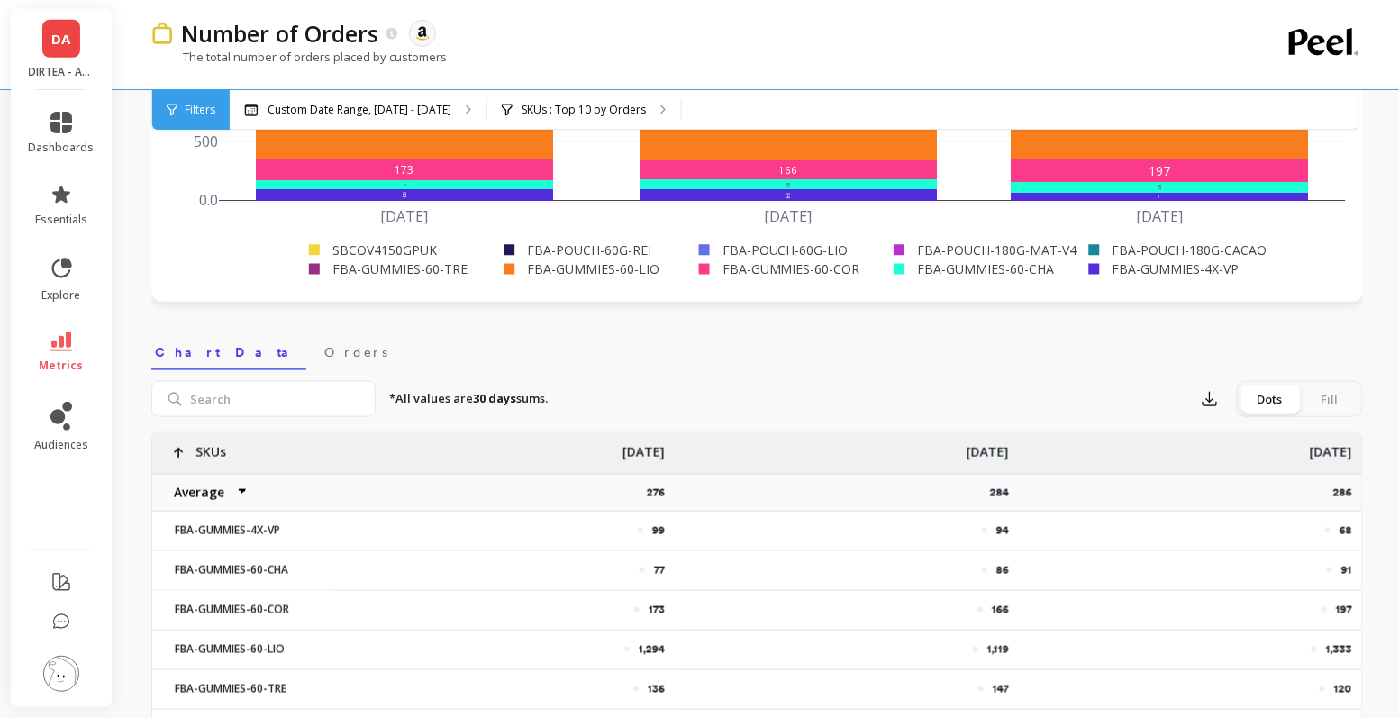
click at [1332, 398] on div "Fill" at bounding box center [1329, 399] width 59 height 29
click at [0, 0] on input "Dots Fill" at bounding box center [0, 0] width 0 height 0
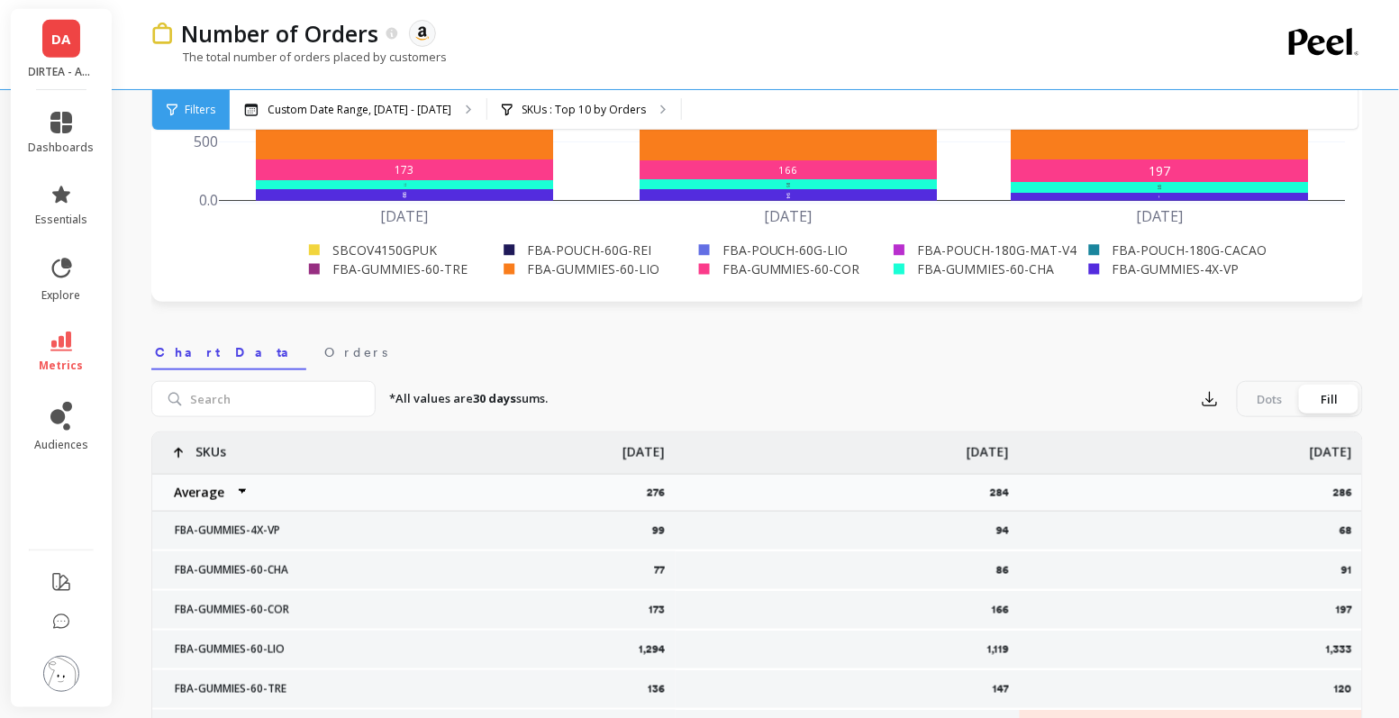
click at [1270, 400] on div "Dots" at bounding box center [1269, 399] width 59 height 29
click at [0, 0] on input "Dots Fill" at bounding box center [0, 0] width 0 height 0
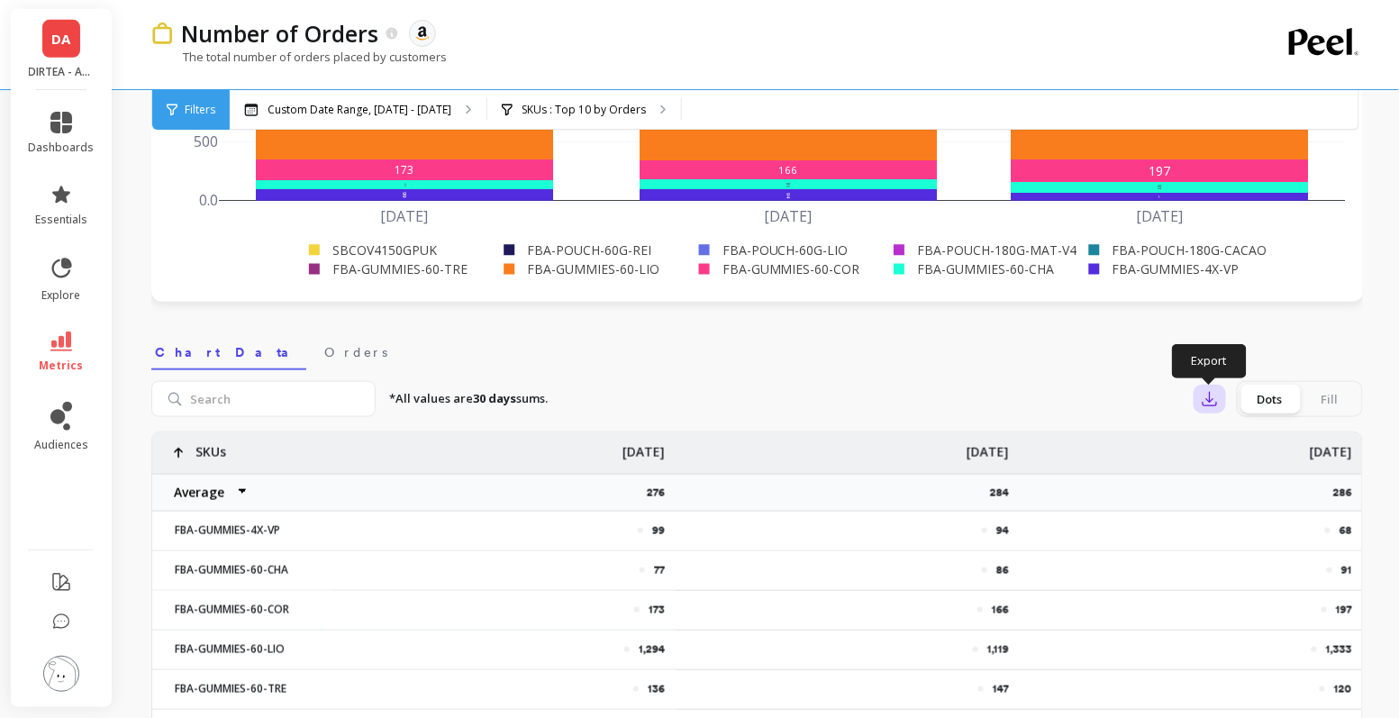
click at [1207, 403] on icon "button" at bounding box center [1210, 399] width 18 height 18
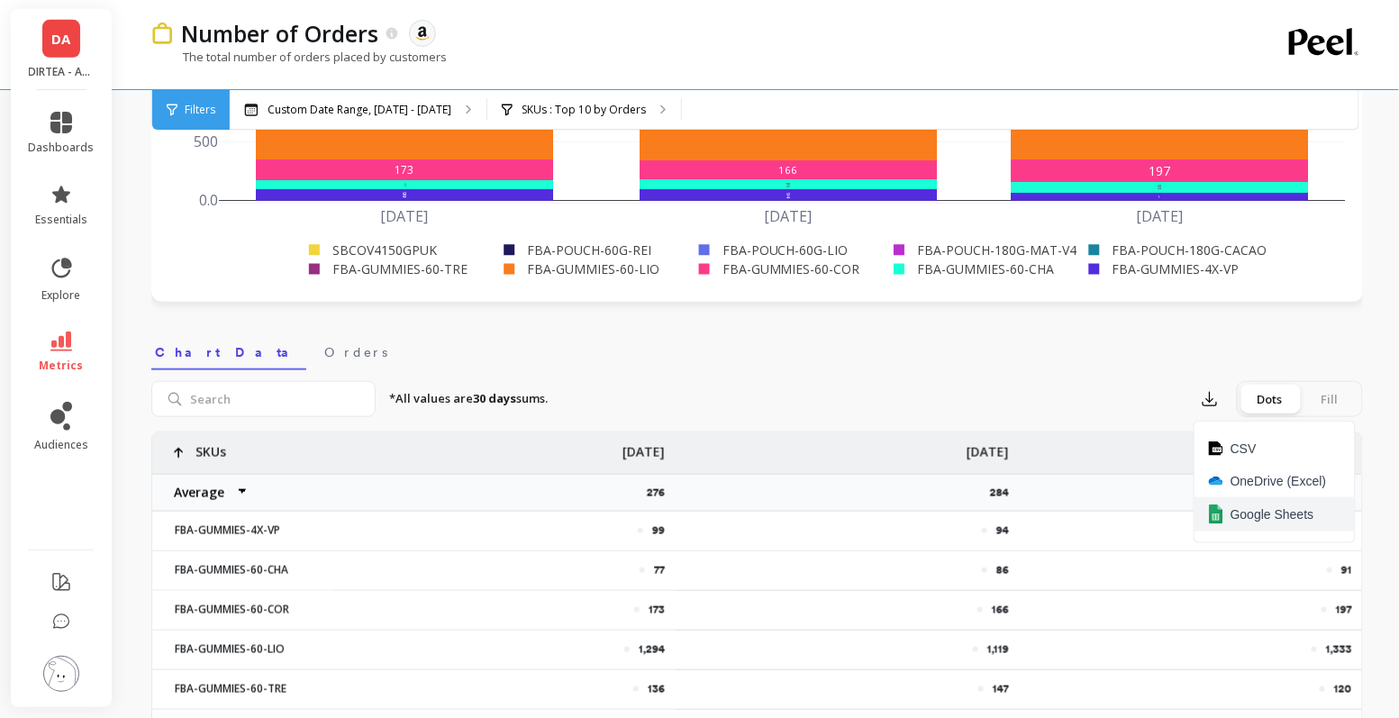
click at [1251, 501] on button "Google Sheets" at bounding box center [1274, 514] width 160 height 34
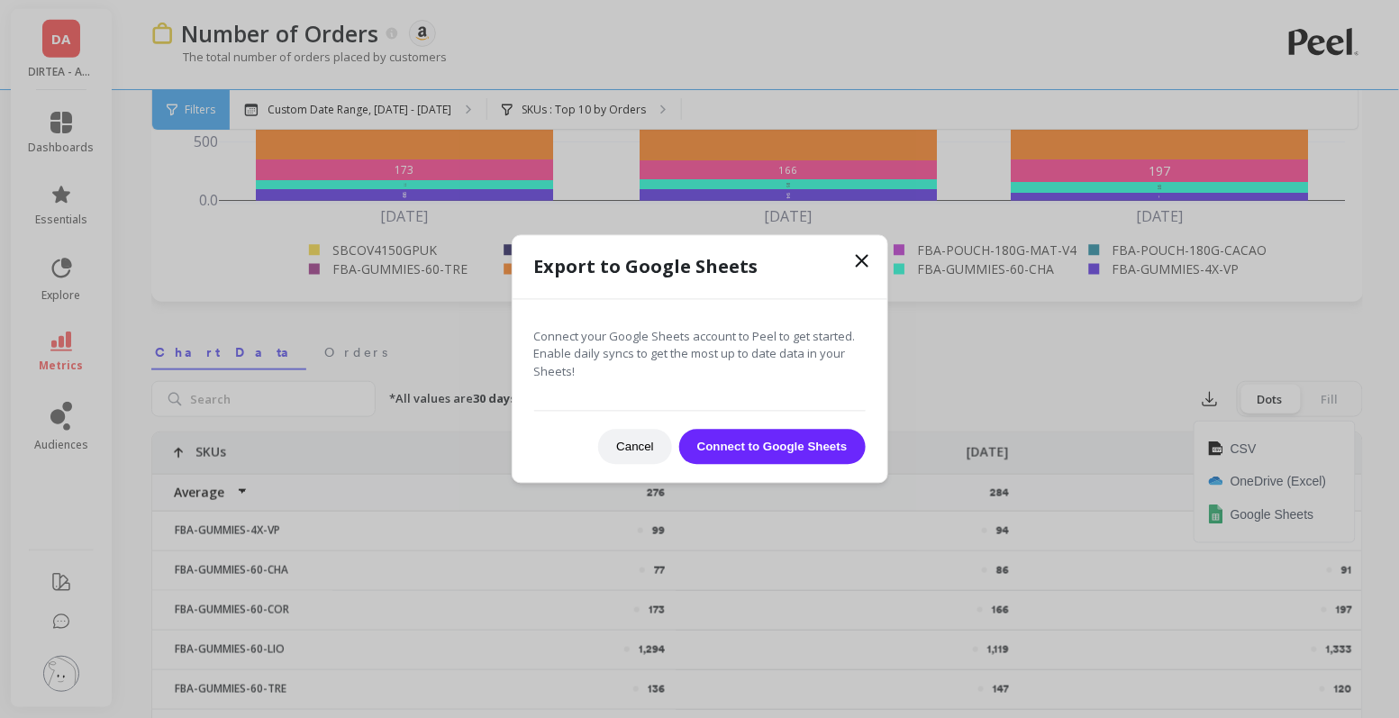
click at [787, 448] on button "Connect to Google Sheets" at bounding box center [772, 447] width 186 height 35
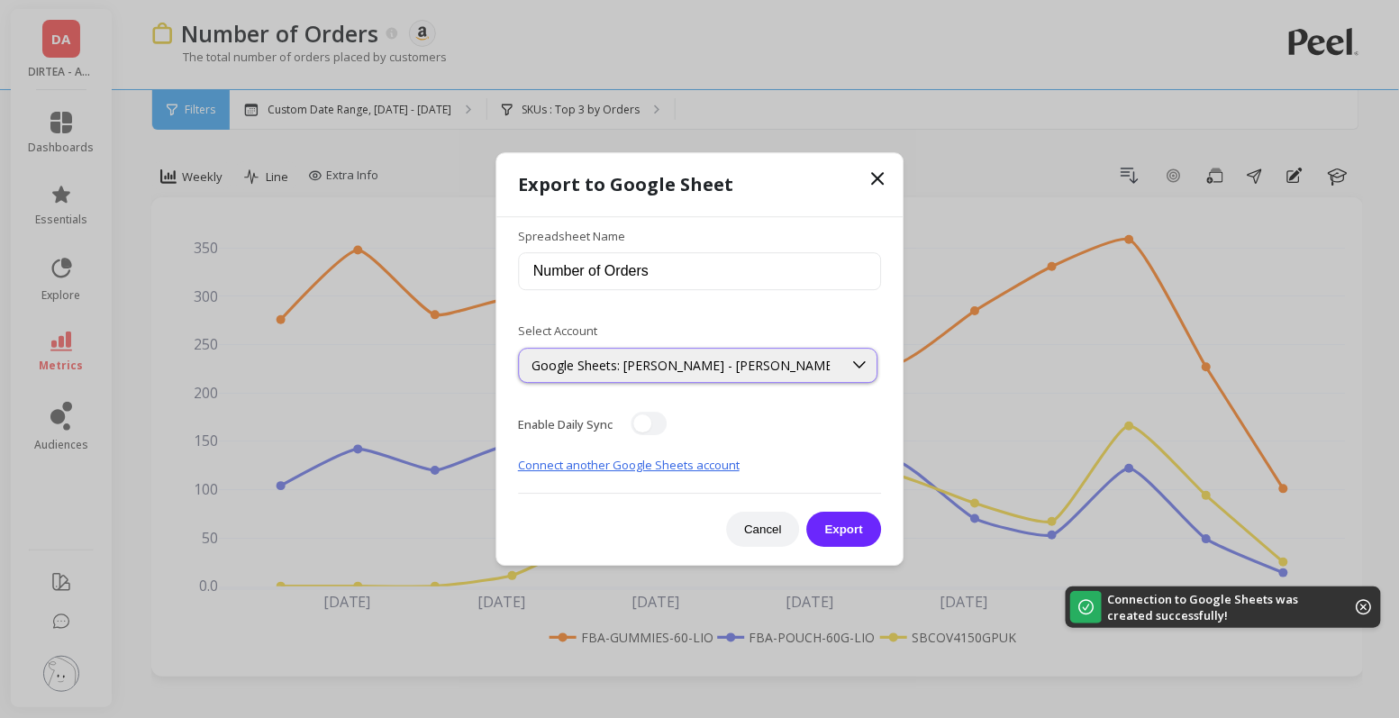
click at [826, 359] on div "Google Sheets: [PERSON_NAME] - [PERSON_NAME]" at bounding box center [680, 365] width 298 height 17
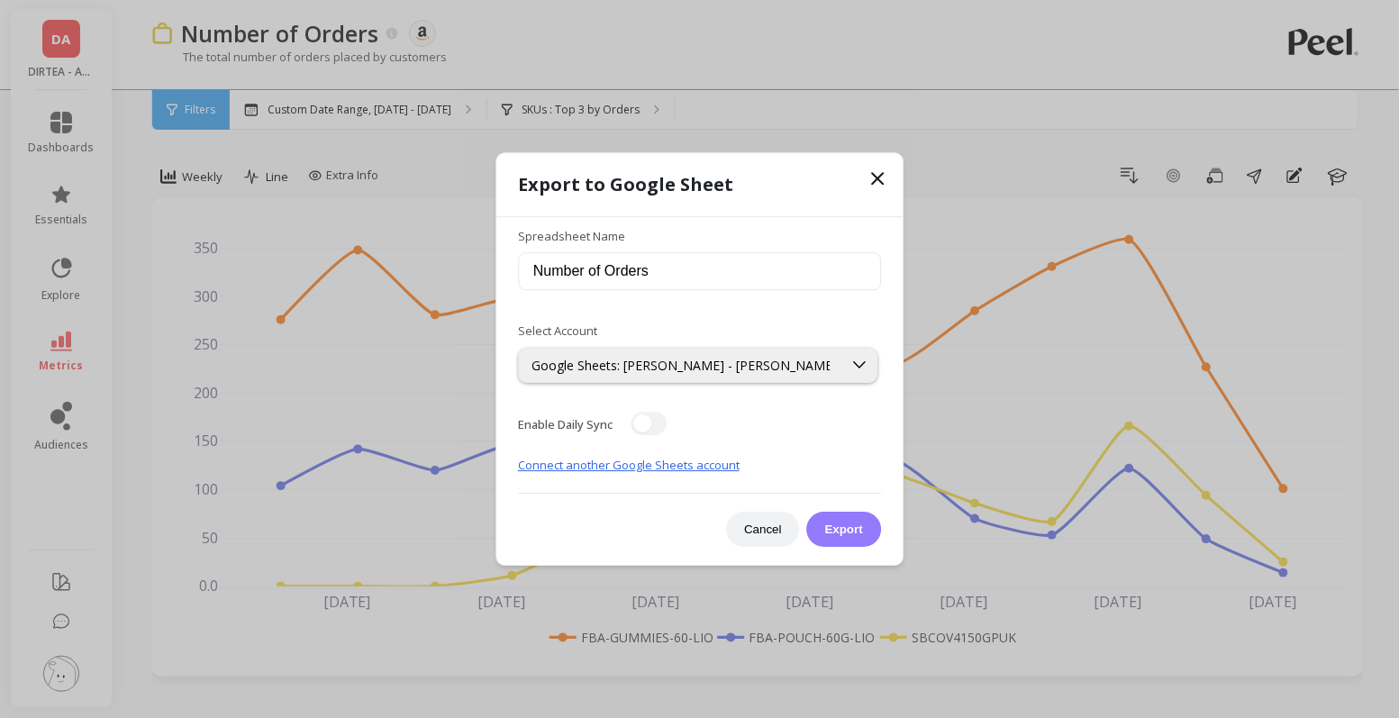
click at [853, 532] on button "Export" at bounding box center [844, 529] width 74 height 35
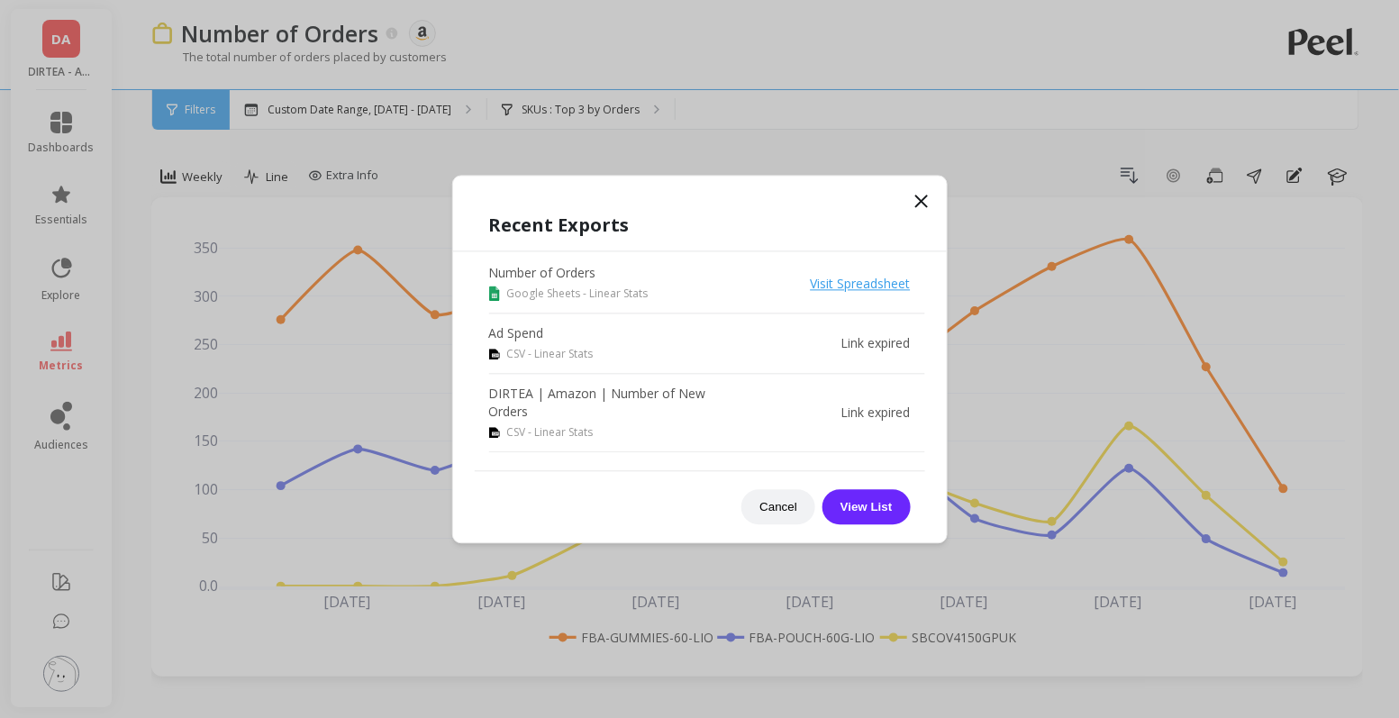
click at [923, 199] on icon at bounding box center [922, 201] width 22 height 22
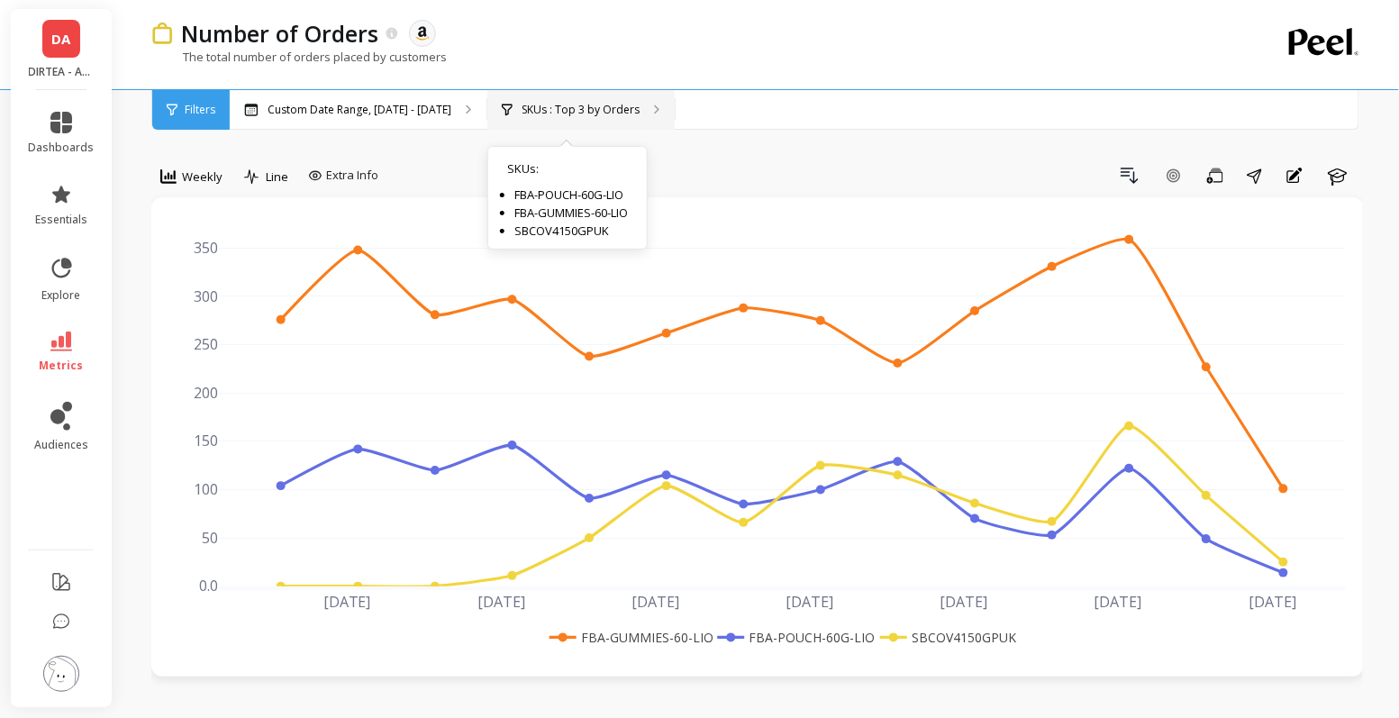
click at [561, 117] on div "SKUs : Top 3 by Orders SKUs : FBA-POUCH-60G-LIO FBA-GUMMIES-60-LIO SBCOV4150GPUK" at bounding box center [580, 110] width 187 height 40
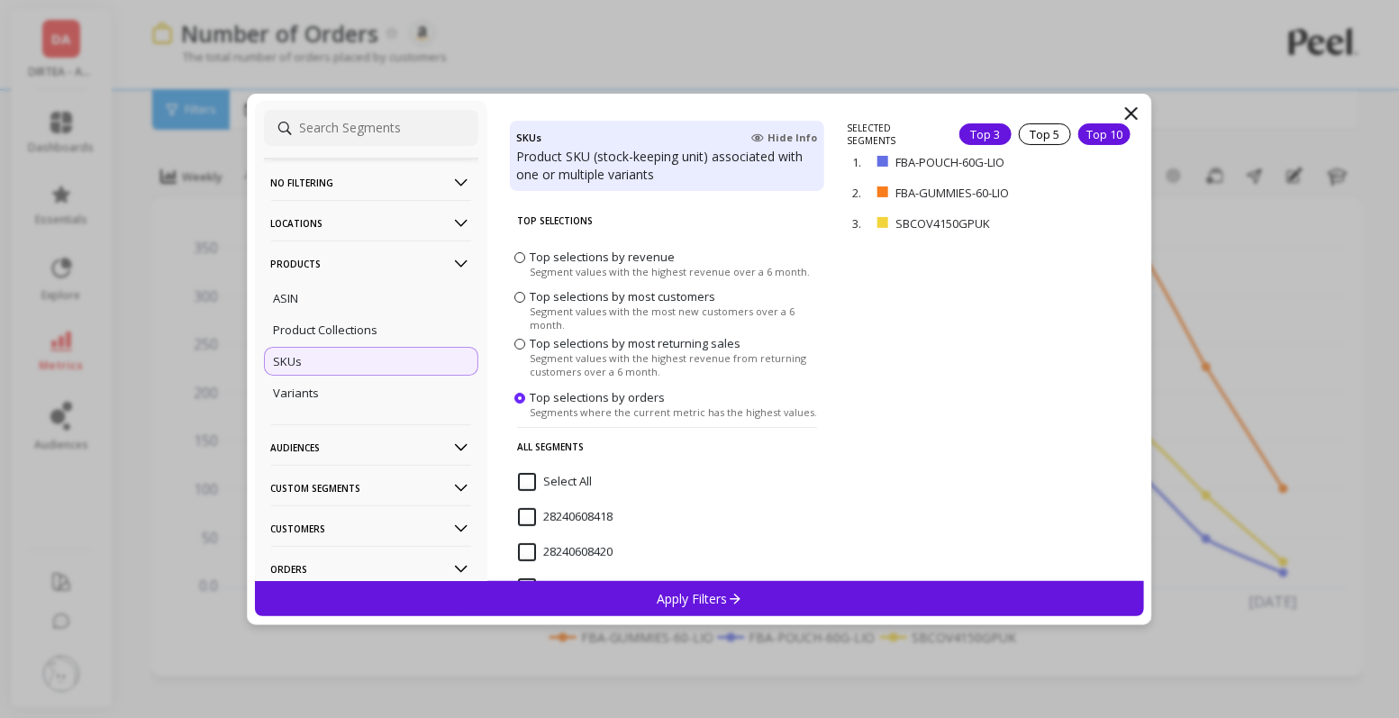
click at [1101, 138] on div "Top 10" at bounding box center [1104, 134] width 52 height 22
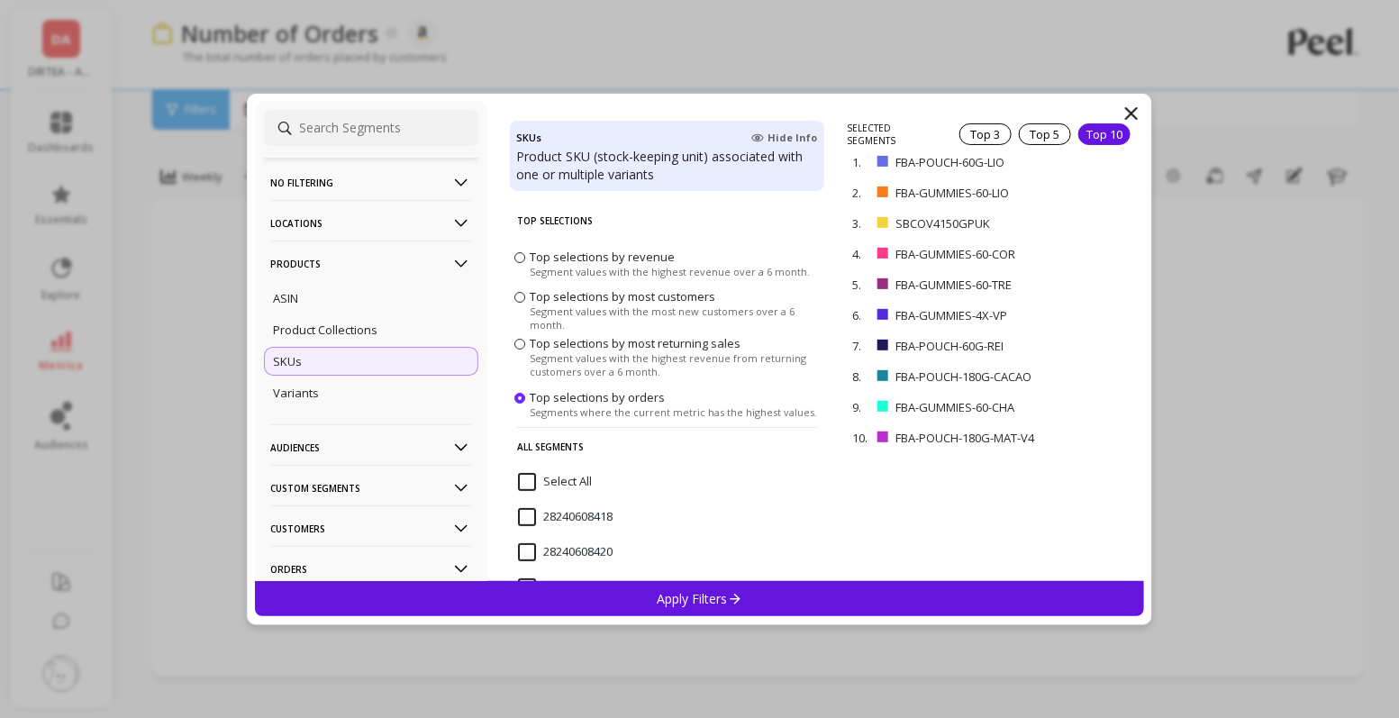
click at [793, 591] on div "Apply Filters" at bounding box center [700, 598] width 890 height 35
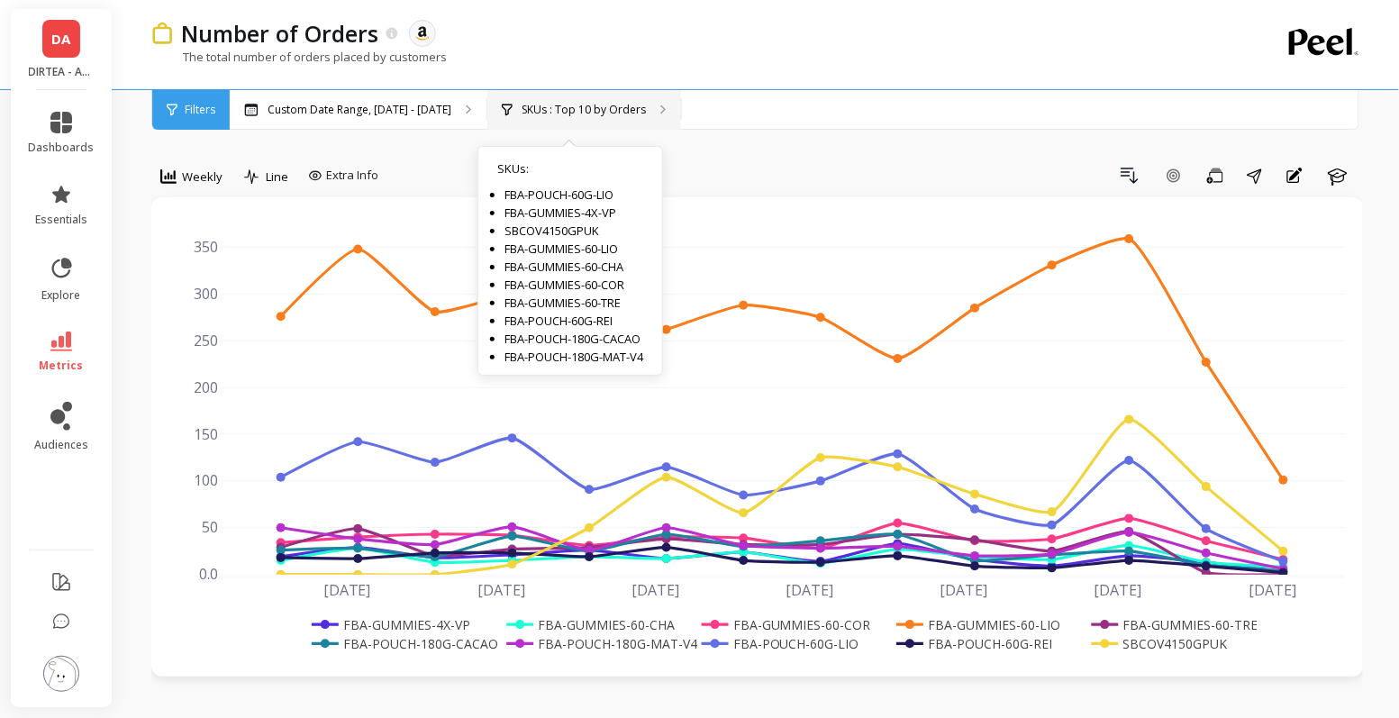
click at [640, 110] on div "SKUs : Top 10 by Orders SKUs : FBA-POUCH-60G-LIO FBA-GUMMIES-4X-VP SBCOV4150GPU…" at bounding box center [584, 110] width 194 height 40
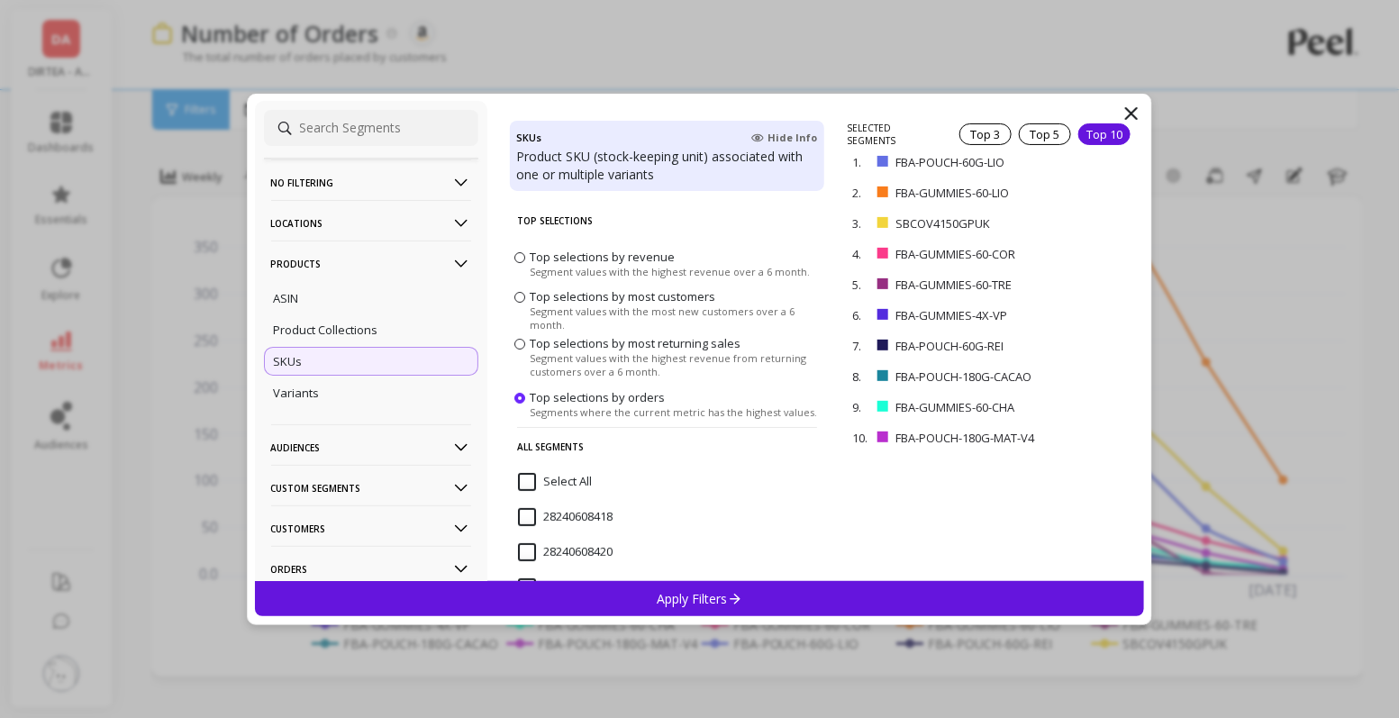
click at [1131, 114] on icon at bounding box center [1131, 113] width 11 height 11
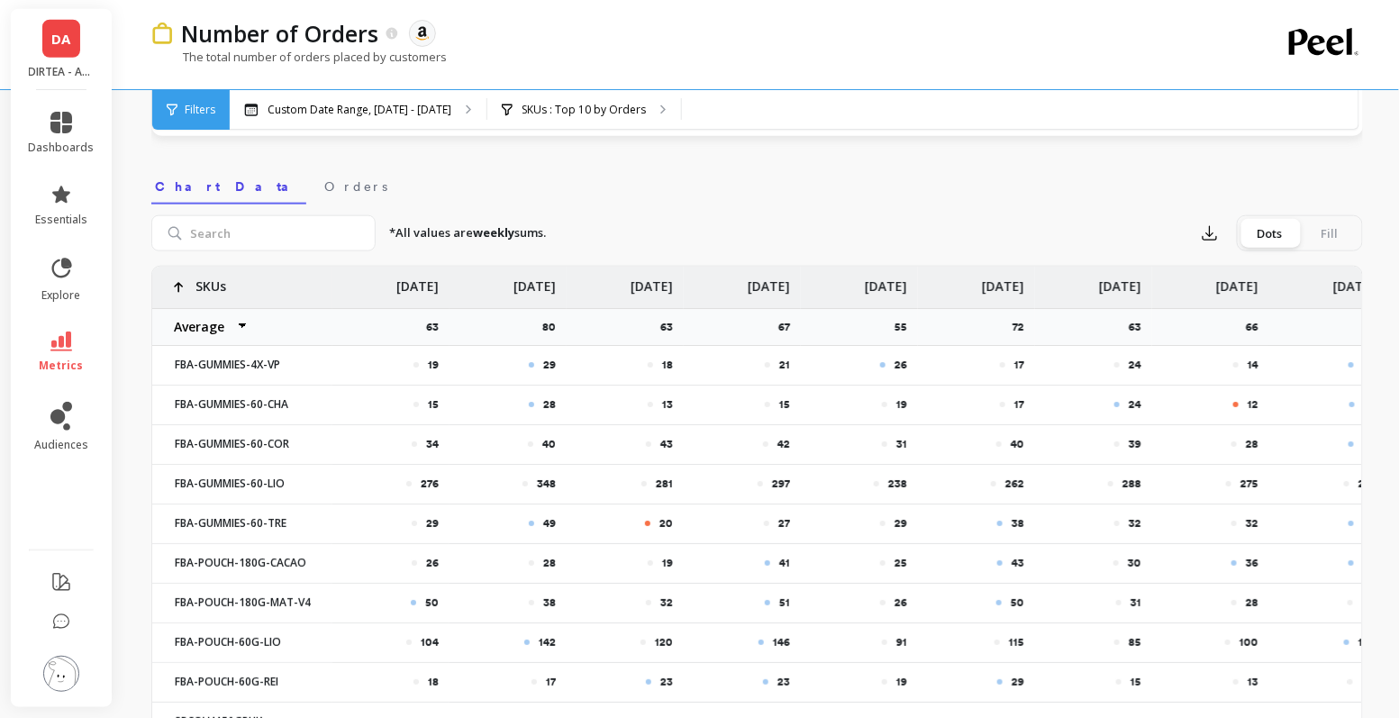
scroll to position [543, 0]
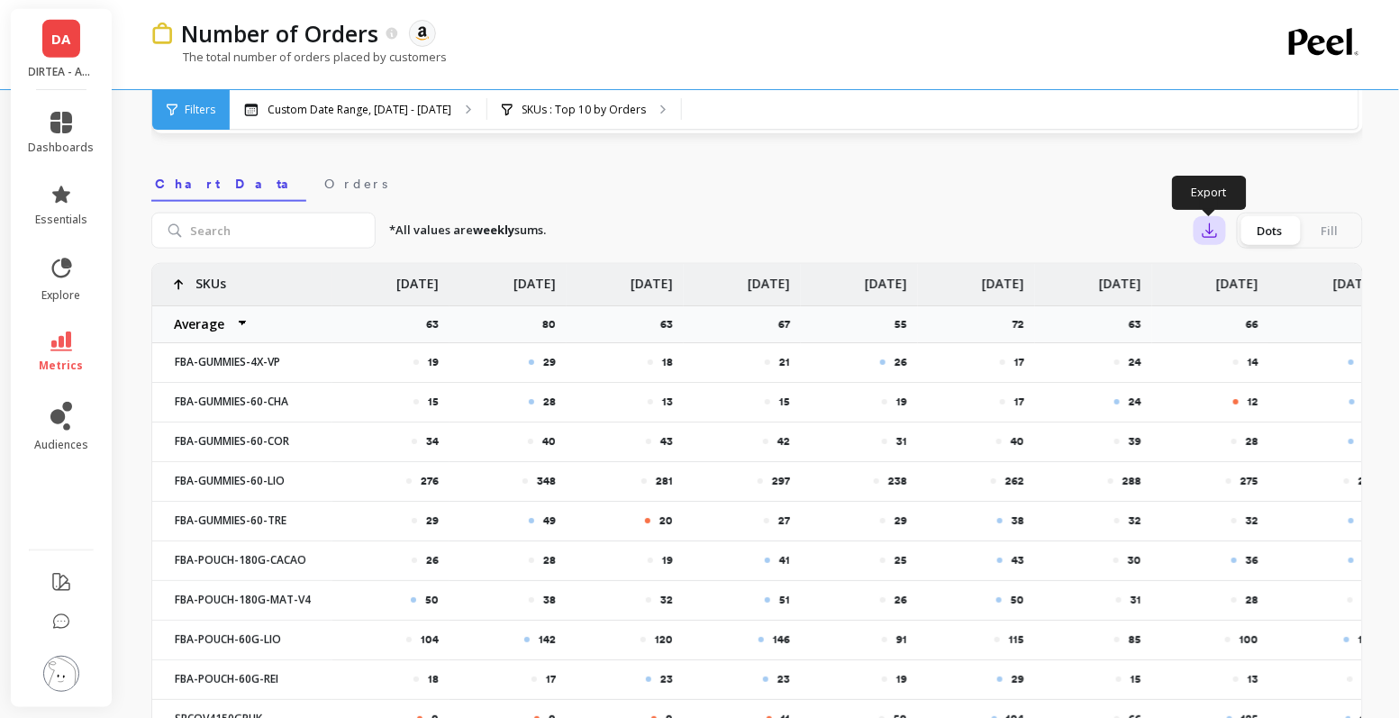
click at [1219, 233] on button "button" at bounding box center [1209, 230] width 32 height 29
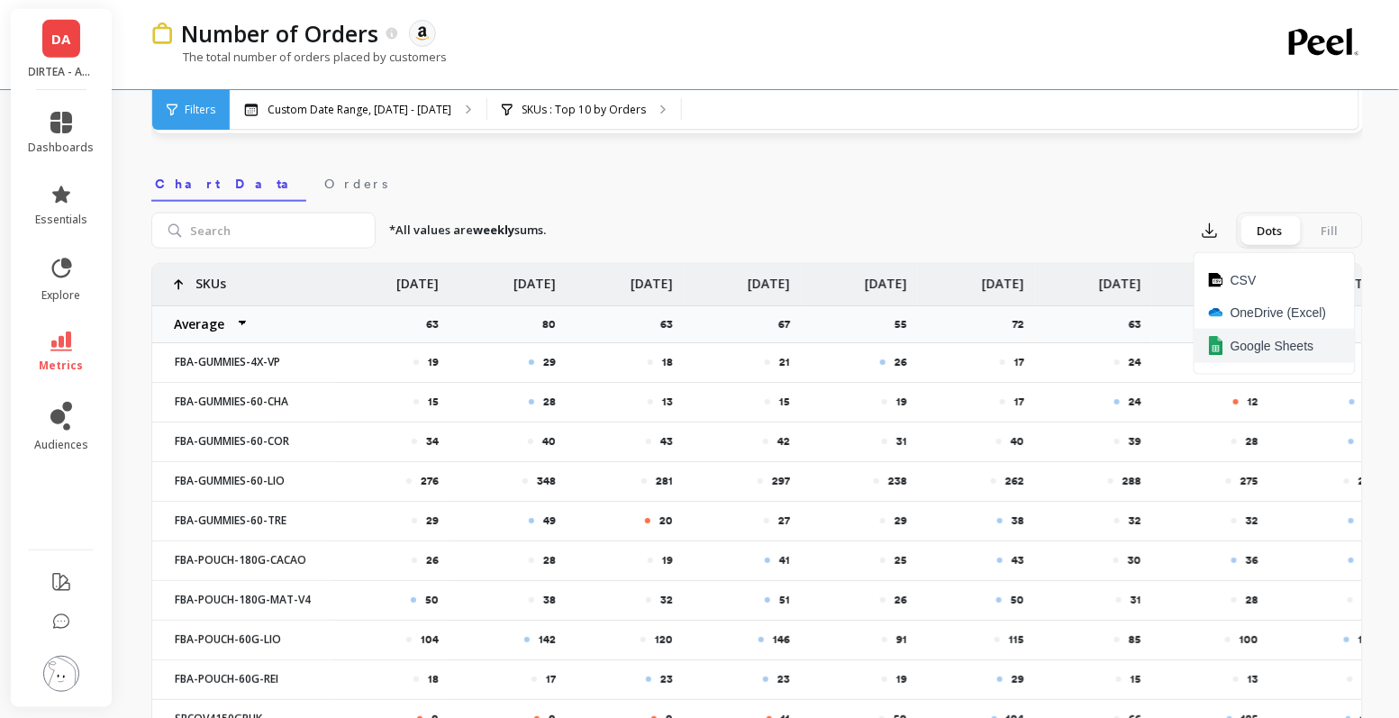
click at [1245, 347] on span "Google Sheets" at bounding box center [1272, 346] width 84 height 18
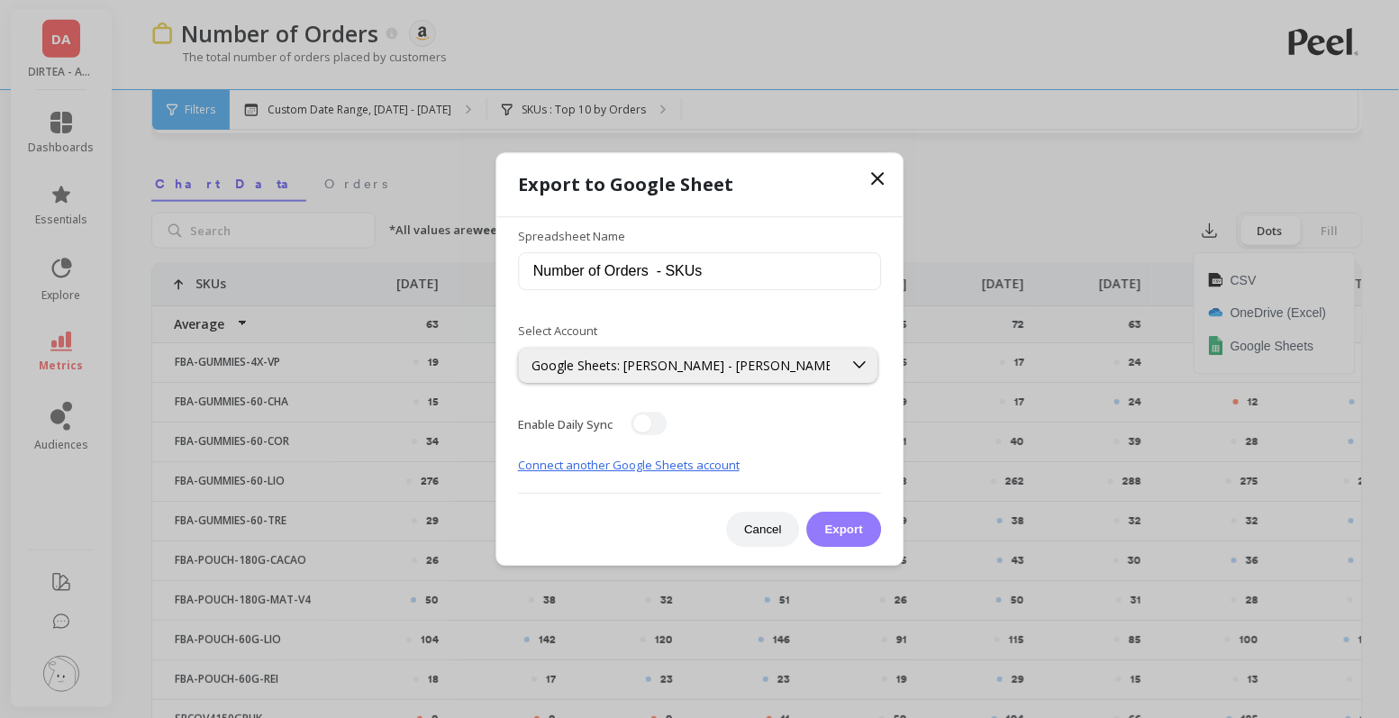
click at [848, 524] on button "Export" at bounding box center [844, 529] width 74 height 35
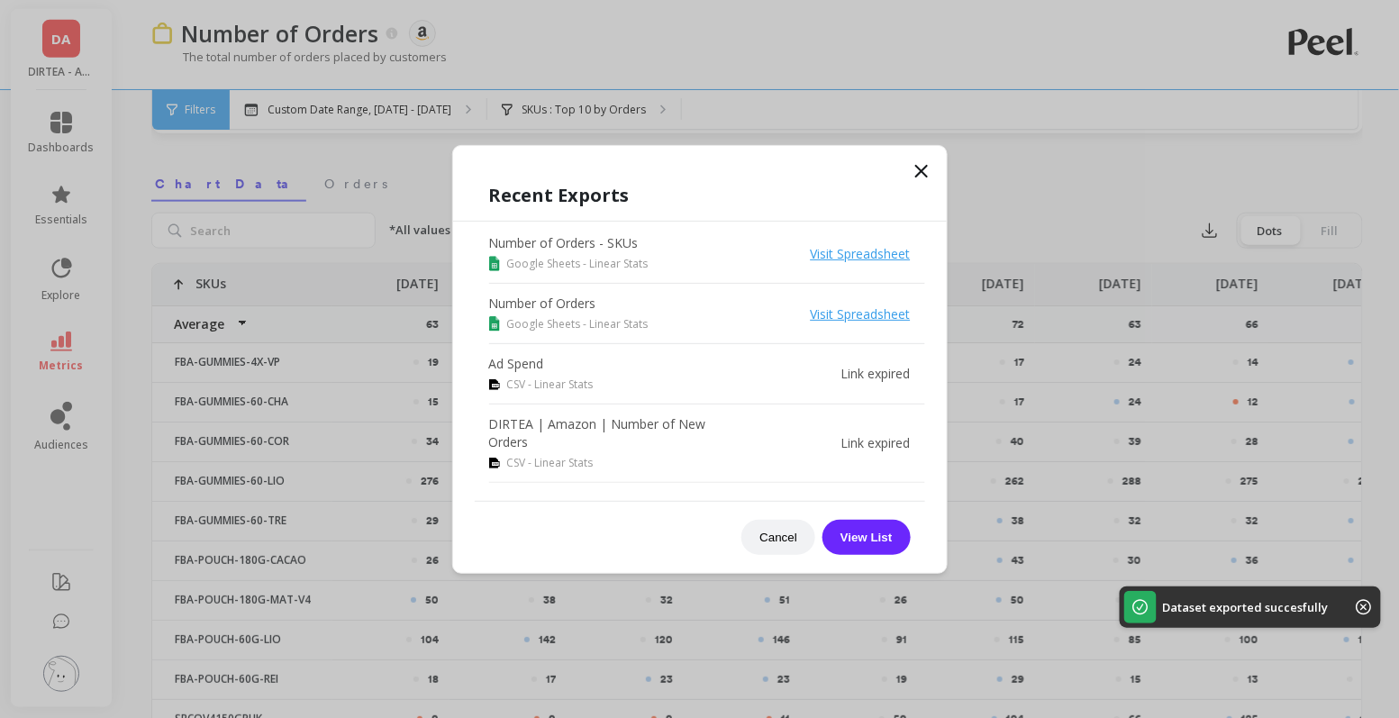
click at [915, 168] on icon at bounding box center [922, 171] width 22 height 22
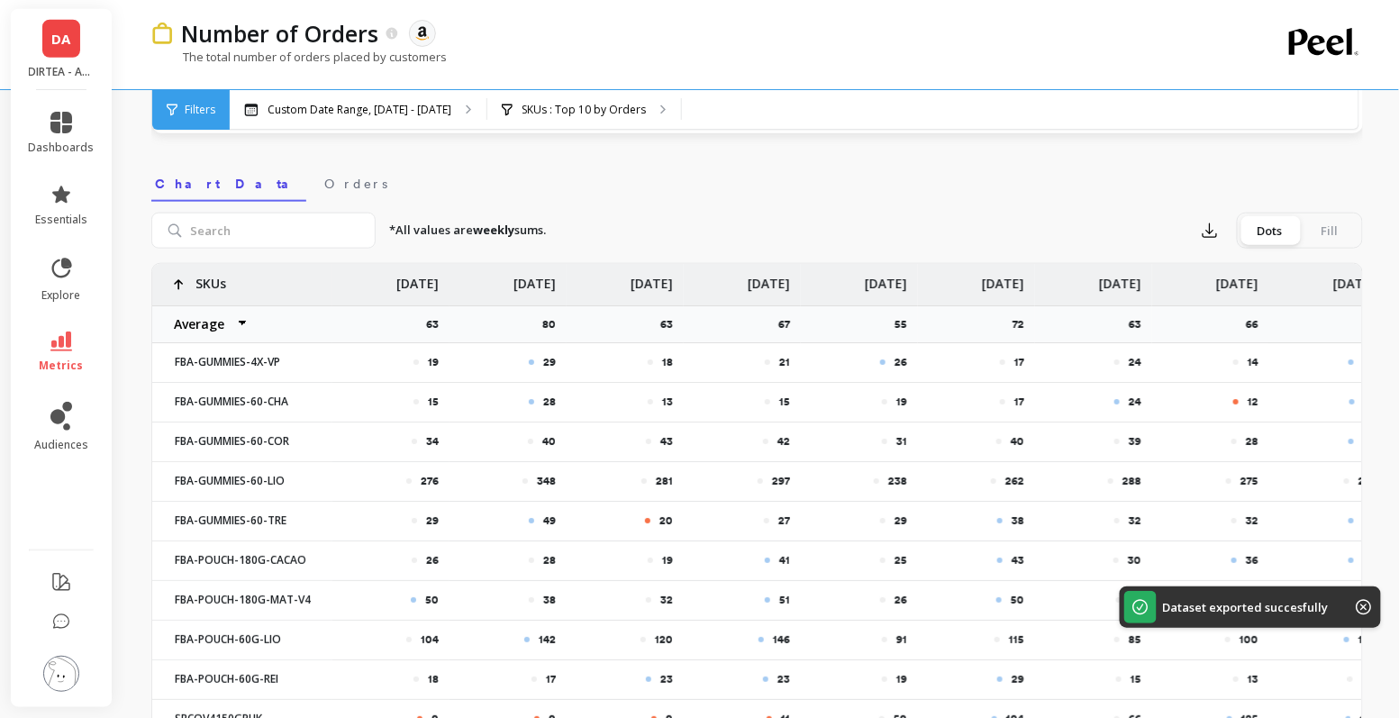
scroll to position [0, 0]
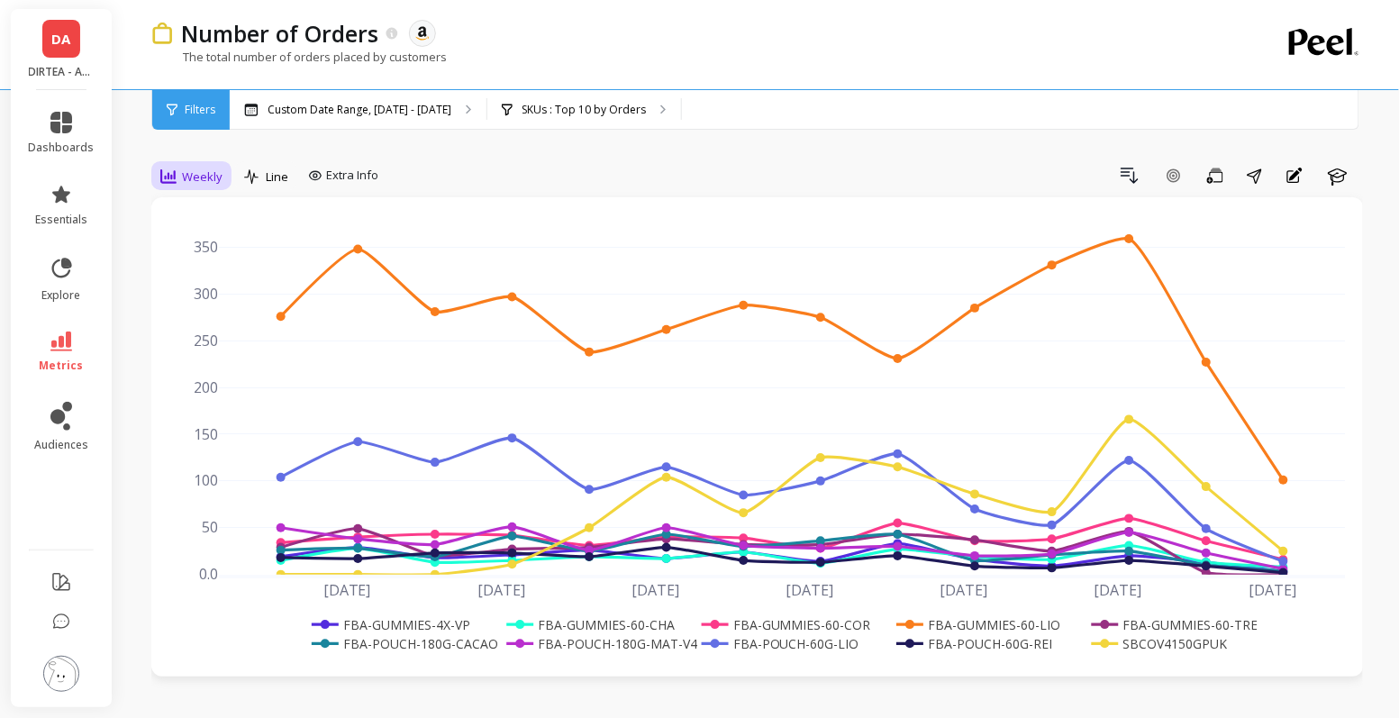
click at [195, 179] on span "Weekly" at bounding box center [202, 176] width 41 height 17
click at [213, 317] on div "Monthly" at bounding box center [218, 320] width 103 height 17
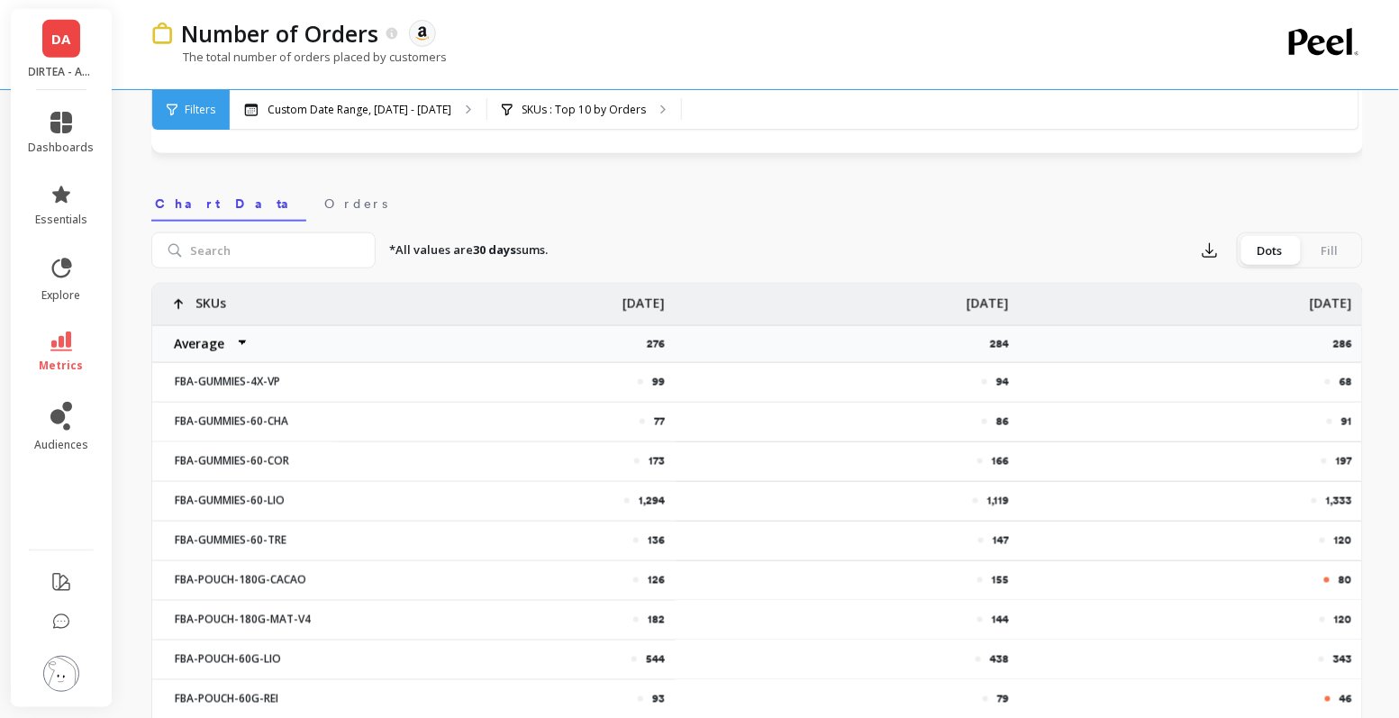
scroll to position [492, 0]
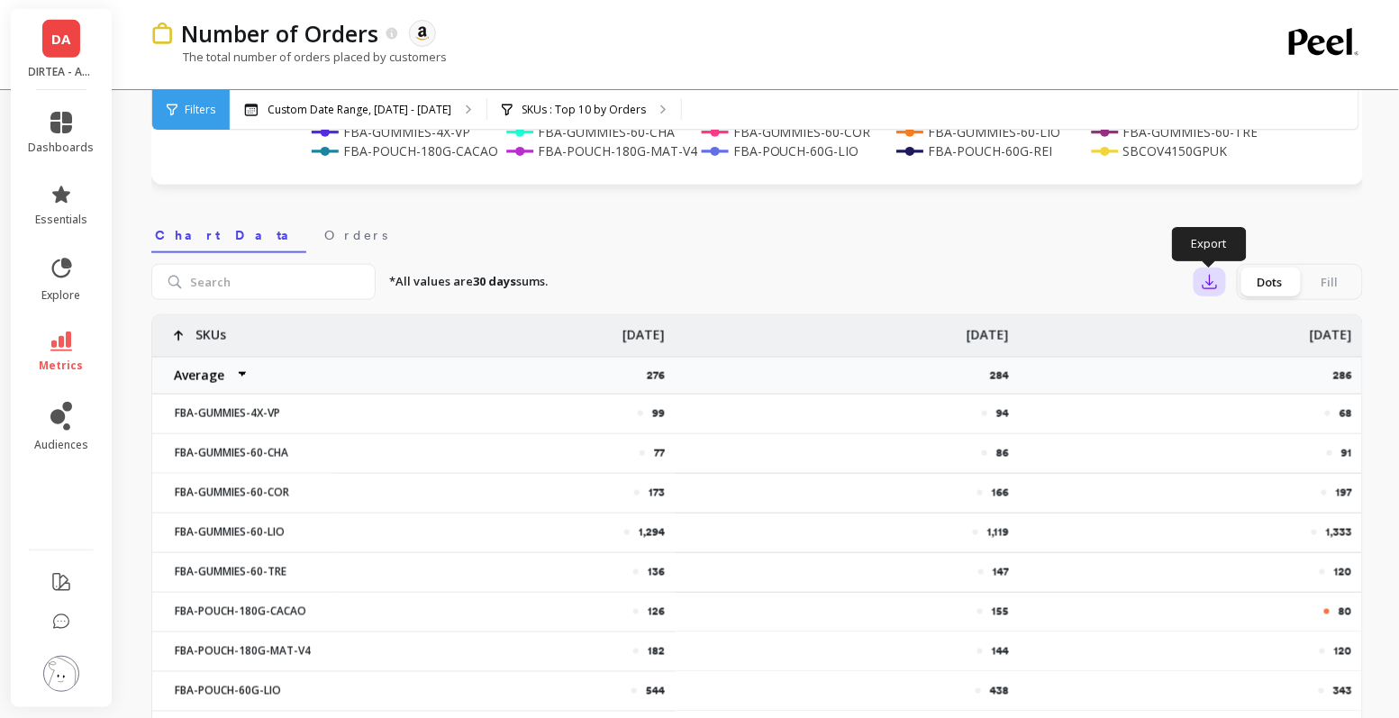
click at [1204, 284] on icon "button" at bounding box center [1210, 282] width 18 height 18
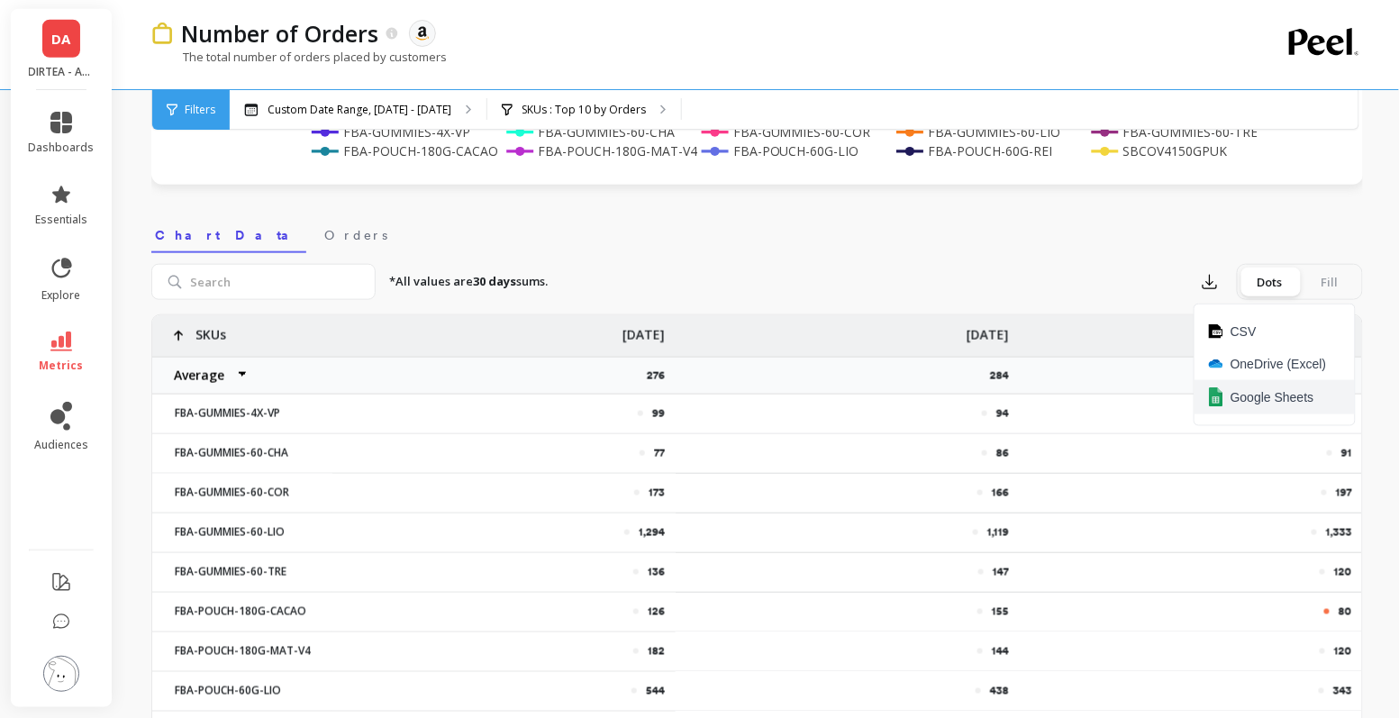
click at [1236, 389] on span "Google Sheets" at bounding box center [1272, 397] width 84 height 18
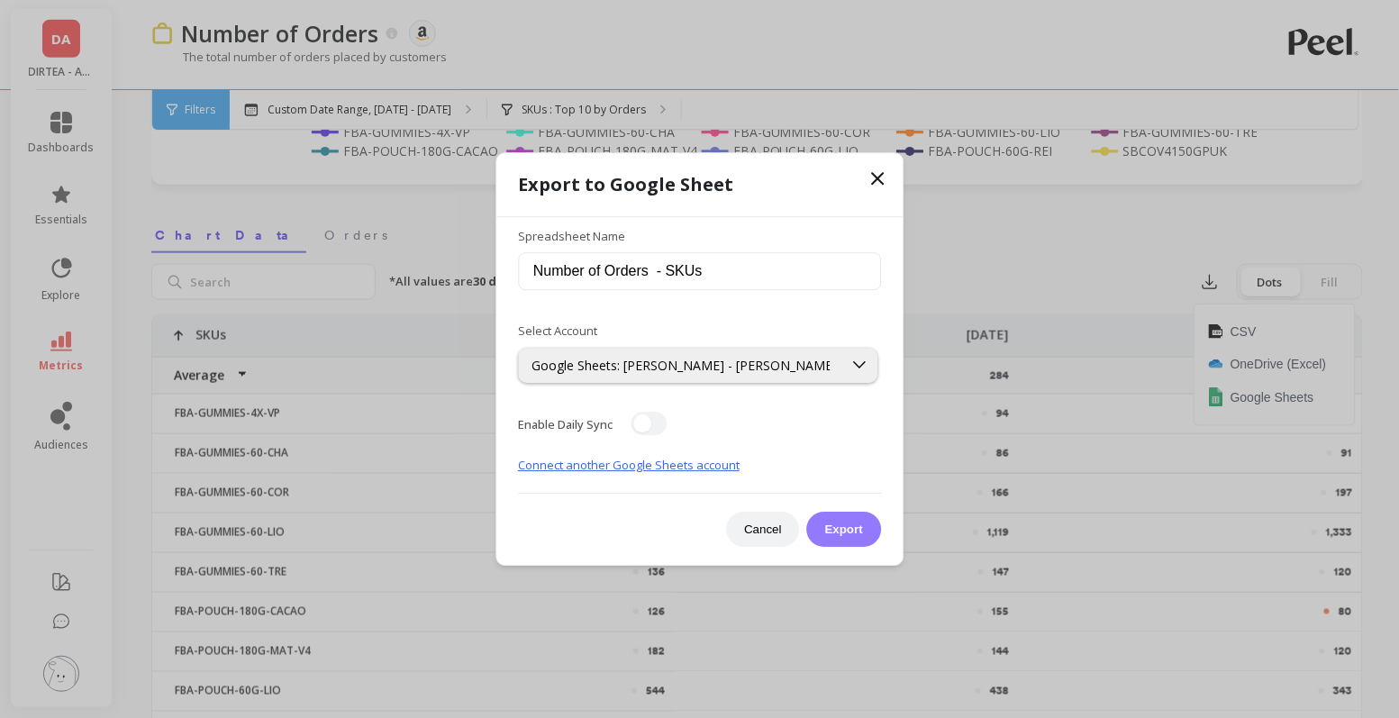
click at [856, 526] on button "Export" at bounding box center [844, 529] width 74 height 35
